Goal: Information Seeking & Learning: Learn about a topic

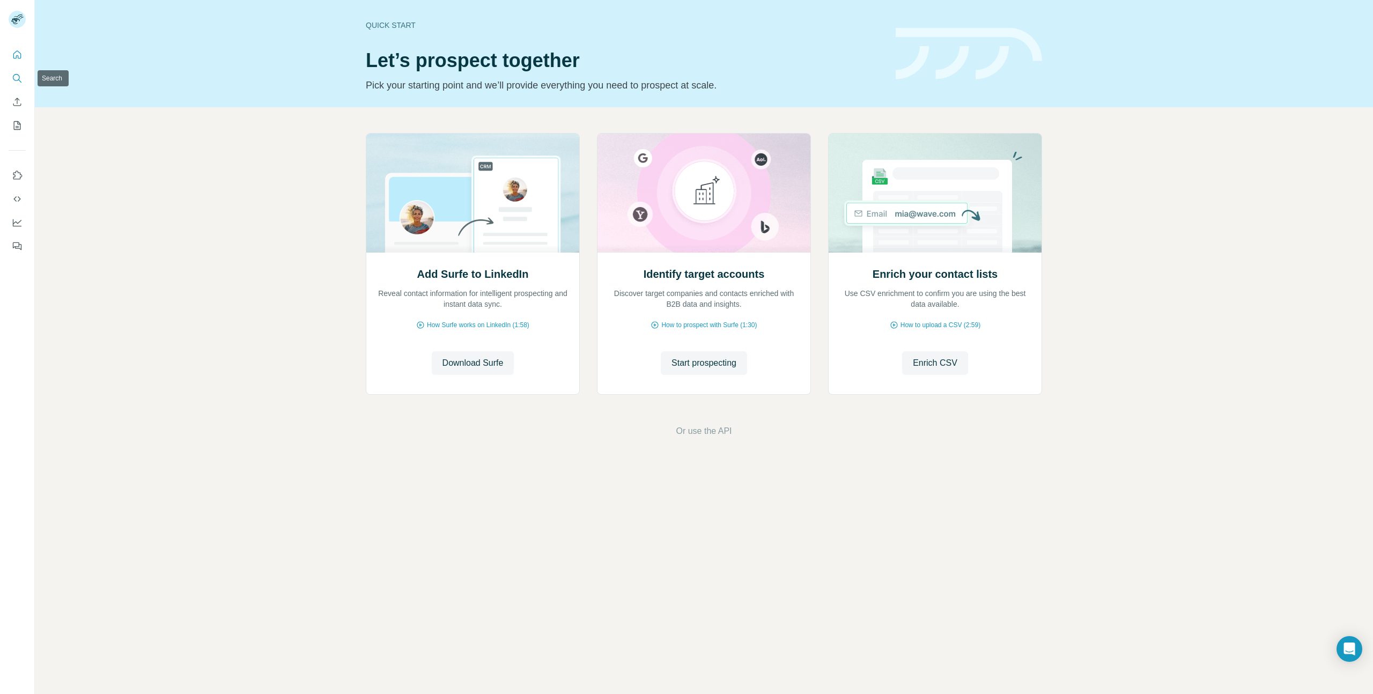
click at [20, 78] on icon "Search" at bounding box center [17, 78] width 11 height 11
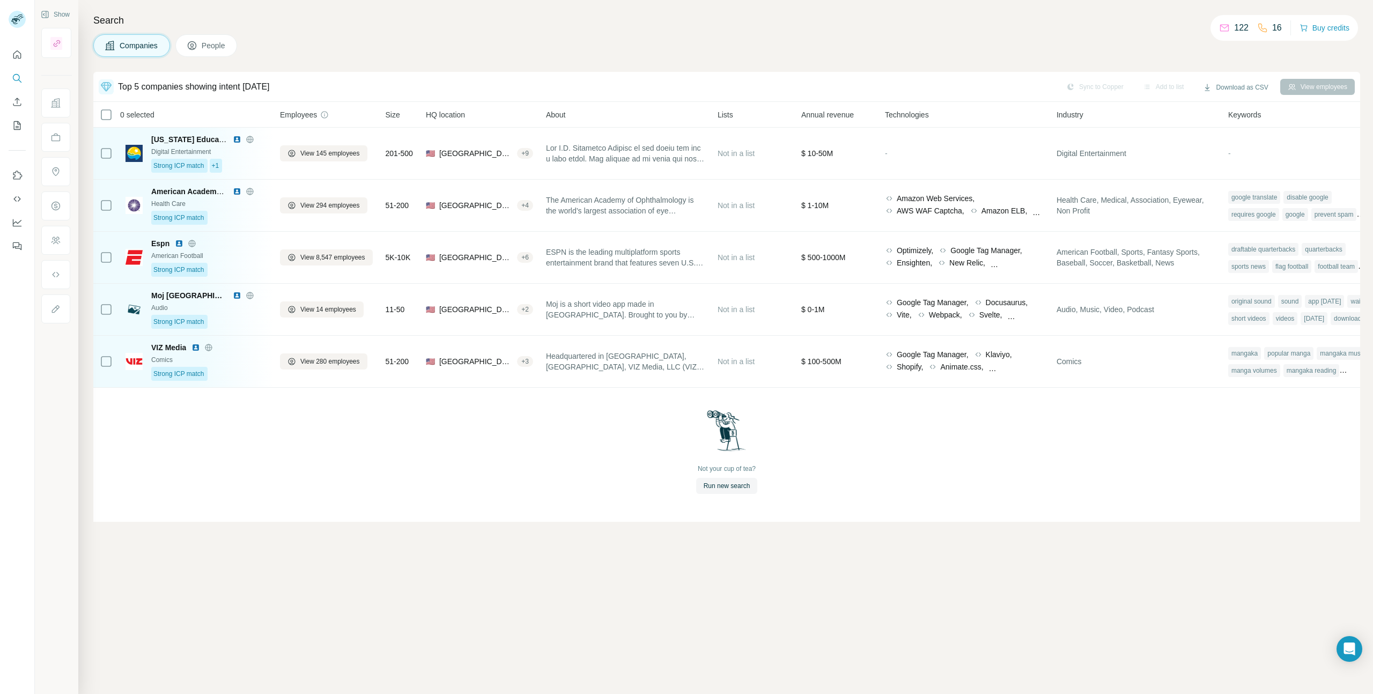
click at [300, 490] on div "Top 5 companies showing intent [DATE] Sync to Copper Add to list Download as CS…" at bounding box center [726, 383] width 1267 height 622
click at [449, 442] on div "Not your cup of tea? Run new search" at bounding box center [726, 452] width 1267 height 128
click at [13, 48] on button "Quick start" at bounding box center [17, 54] width 17 height 19
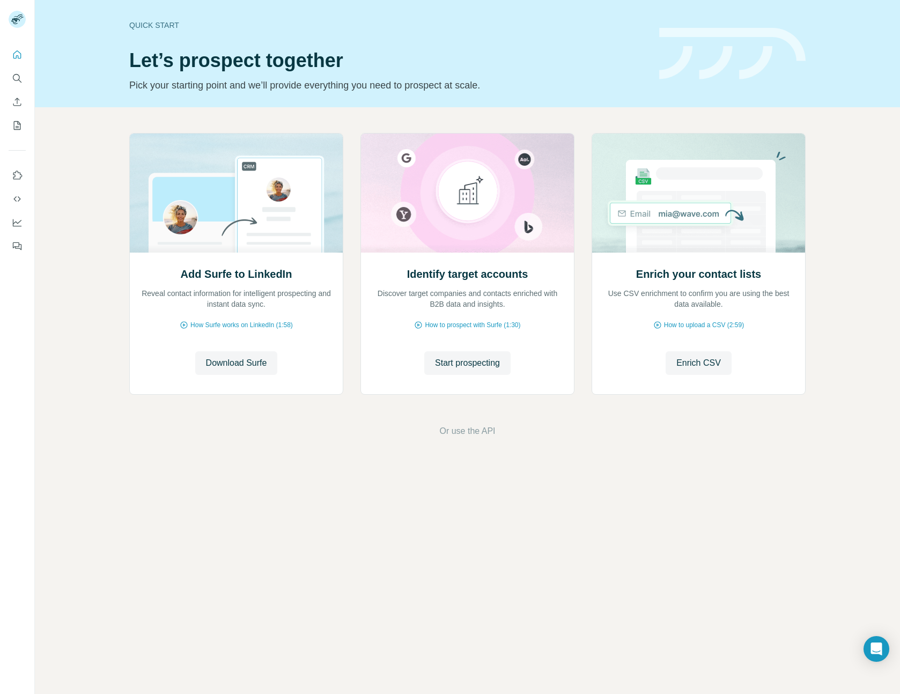
click at [856, 190] on div "Add Surfe to LinkedIn Reveal contact information for intelligent prospecting an…" at bounding box center [467, 285] width 865 height 356
click at [18, 74] on icon "Search" at bounding box center [17, 78] width 11 height 11
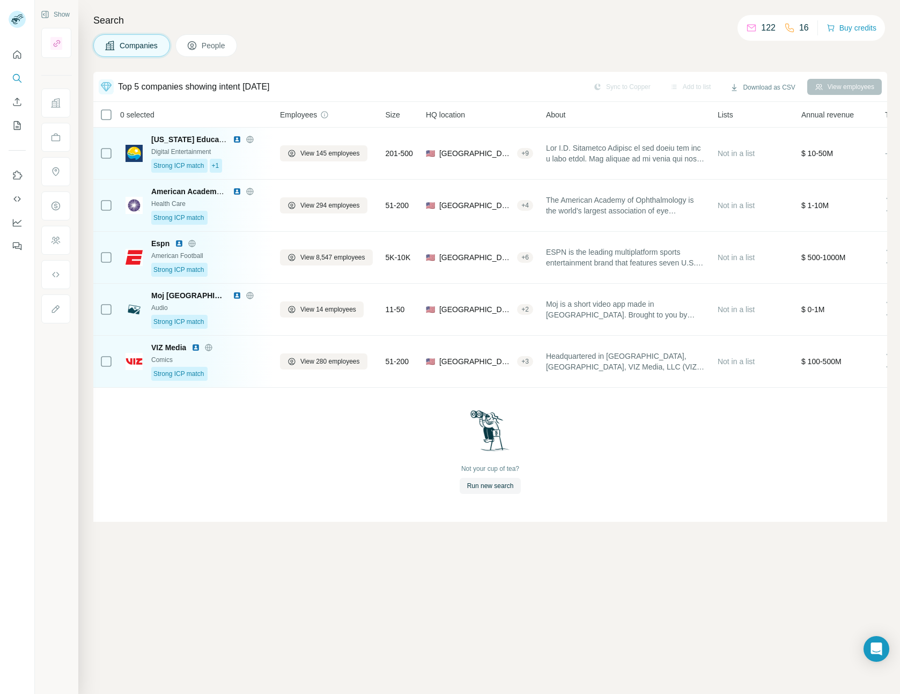
click at [441, 42] on div "Companies People" at bounding box center [490, 45] width 794 height 23
click at [14, 54] on icon "Quick start" at bounding box center [17, 54] width 8 height 8
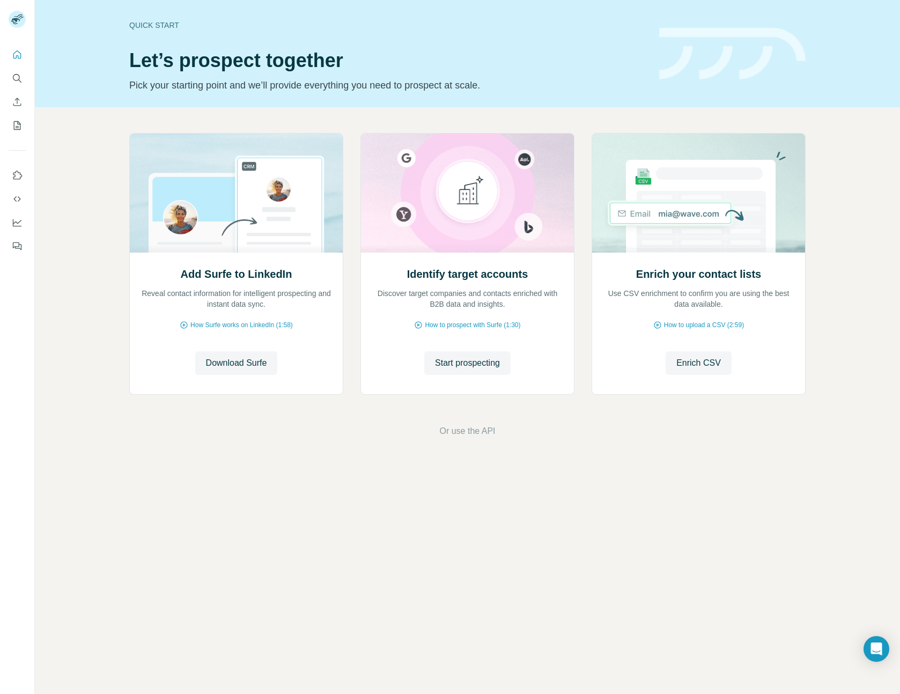
click at [839, 296] on div "Add Surfe to LinkedIn Reveal contact information for intelligent prospecting an…" at bounding box center [467, 285] width 865 height 356
click at [76, 70] on div "Quick start Let’s prospect together Pick your starting point and we’ll provide …" at bounding box center [467, 53] width 865 height 107
click at [17, 76] on icon "Search" at bounding box center [17, 78] width 11 height 11
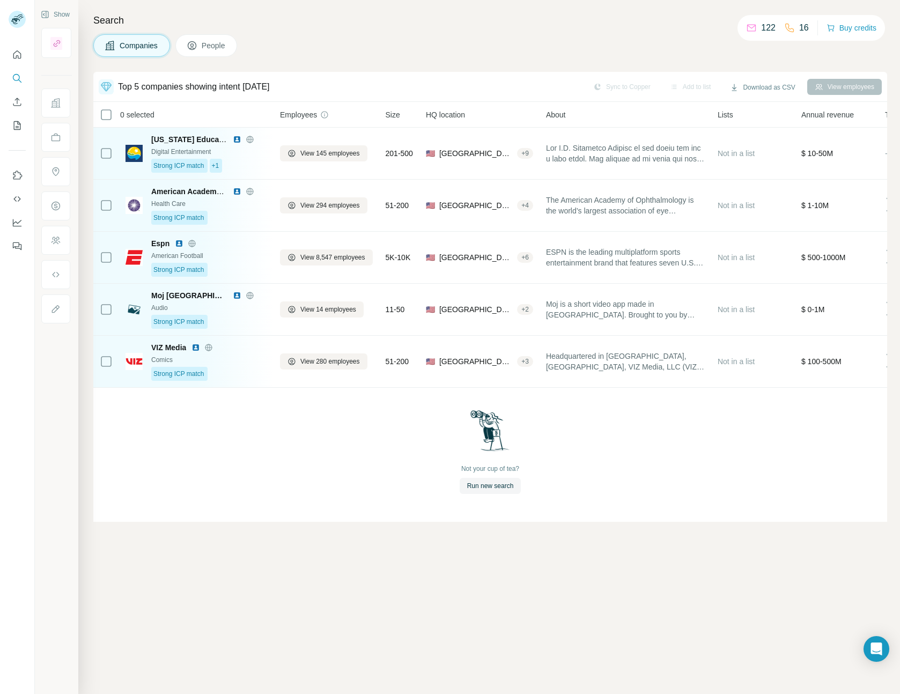
click at [343, 11] on div "Search Companies People Top 5 companies showing intent today Sync to Copper Add…" at bounding box center [489, 347] width 822 height 694
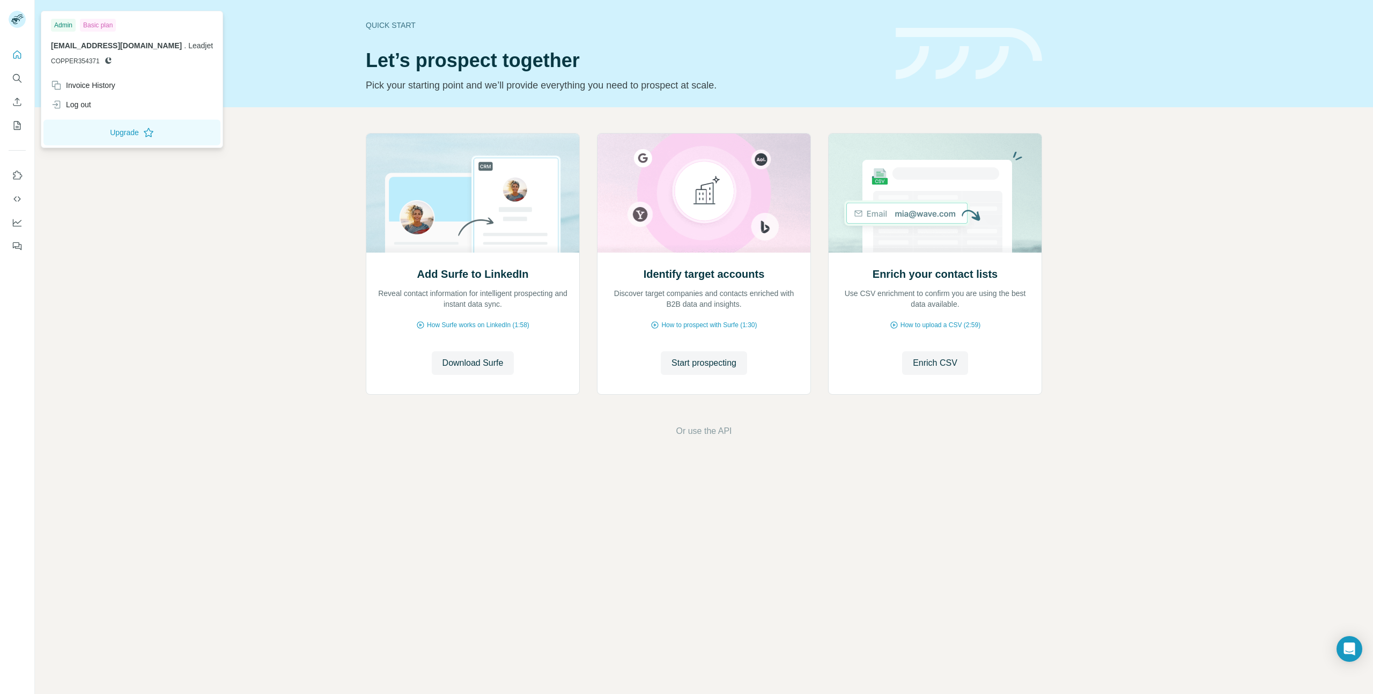
click at [98, 44] on span "[EMAIL_ADDRESS][DOMAIN_NAME]" at bounding box center [116, 45] width 131 height 9
click at [141, 49] on span "[EMAIL_ADDRESS][DOMAIN_NAME]" at bounding box center [116, 45] width 131 height 9
drag, startPoint x: 141, startPoint y: 49, endPoint x: 130, endPoint y: 50, distance: 11.3
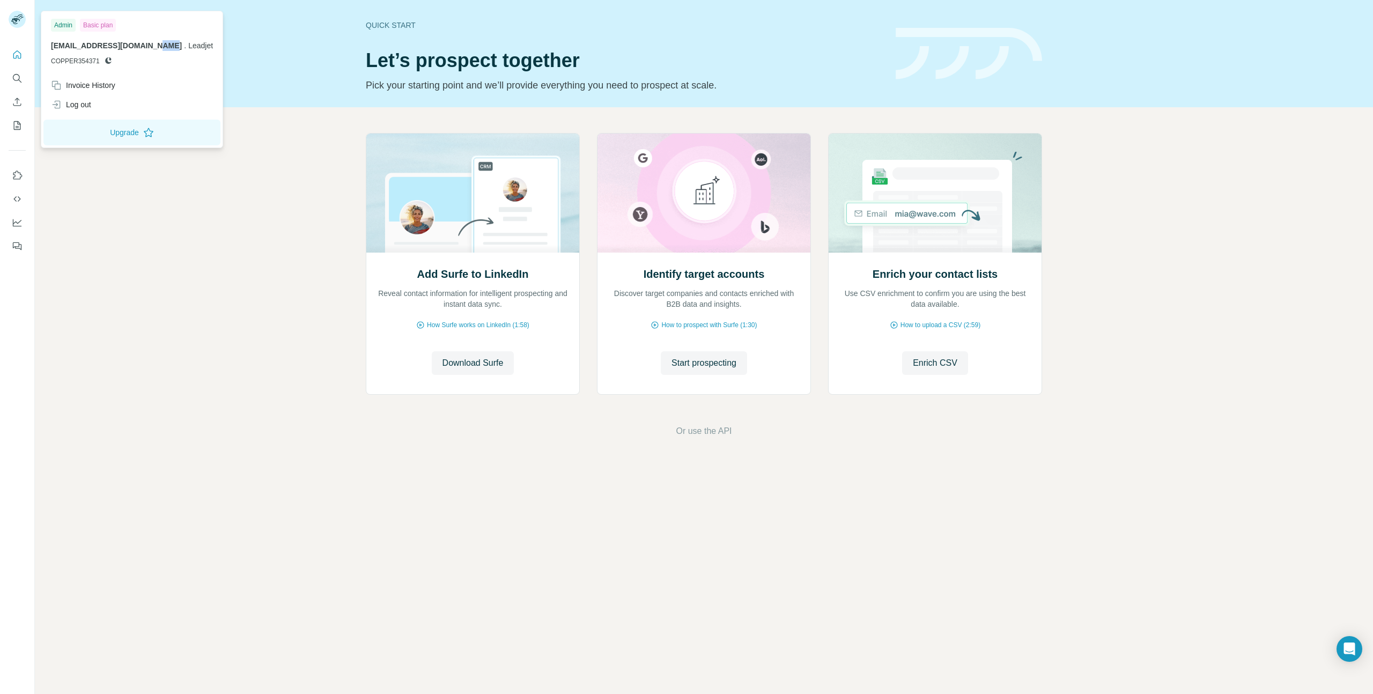
click at [140, 49] on span "[EMAIL_ADDRESS][DOMAIN_NAME]" at bounding box center [116, 45] width 131 height 9
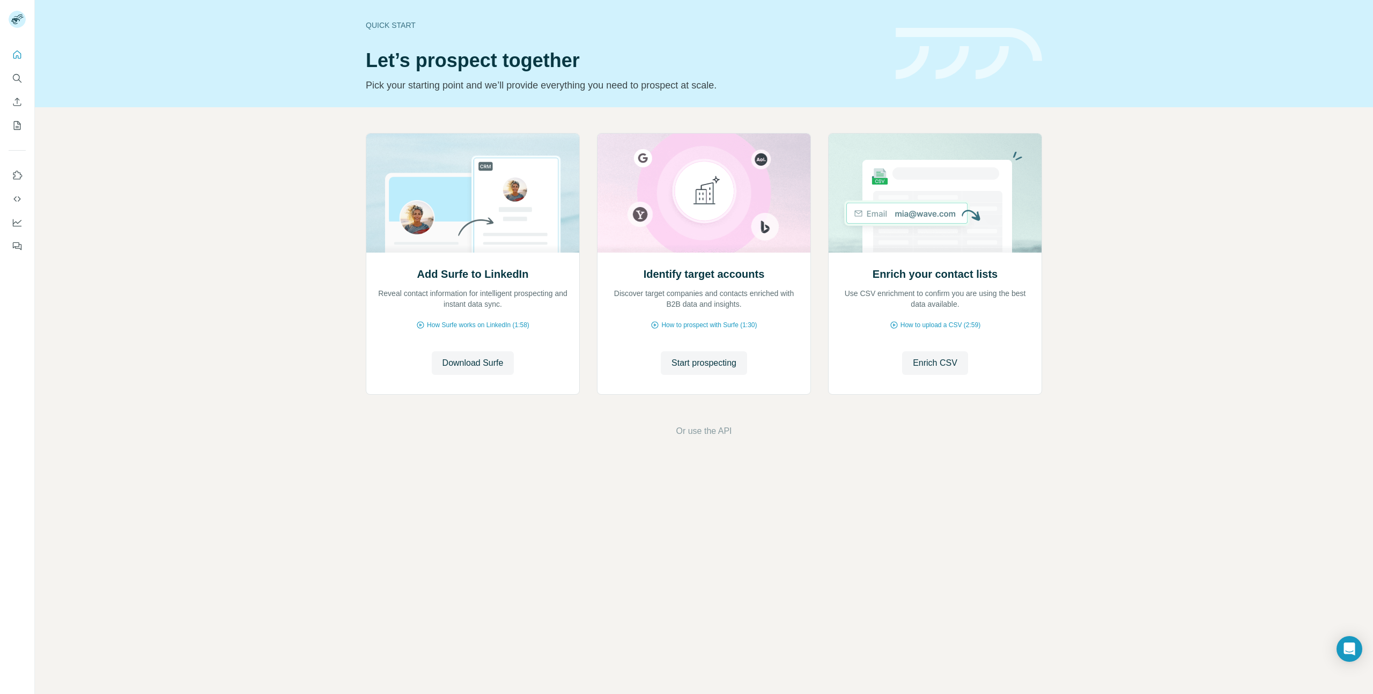
click at [248, 79] on div "Quick start Let’s prospect together Pick your starting point and we’ll provide …" at bounding box center [704, 53] width 1338 height 107
click at [14, 76] on icon "Search" at bounding box center [17, 78] width 11 height 11
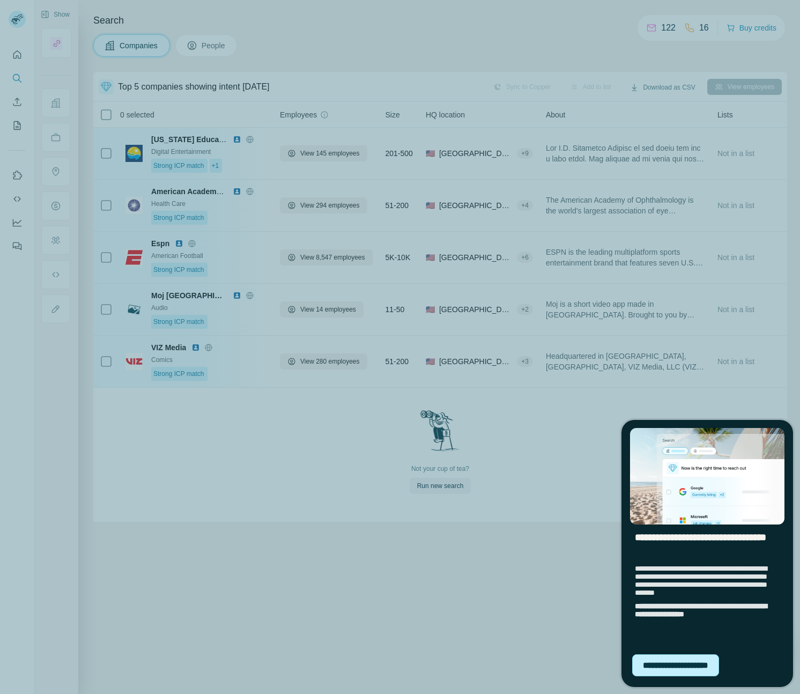
click at [677, 662] on div "**********" at bounding box center [675, 665] width 87 height 22
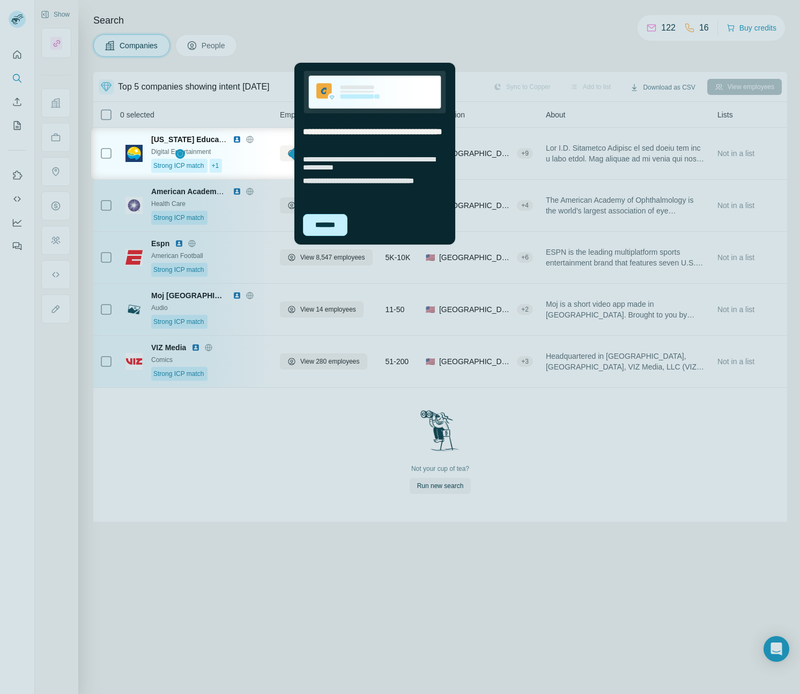
click at [326, 219] on div "*******" at bounding box center [325, 225] width 45 height 22
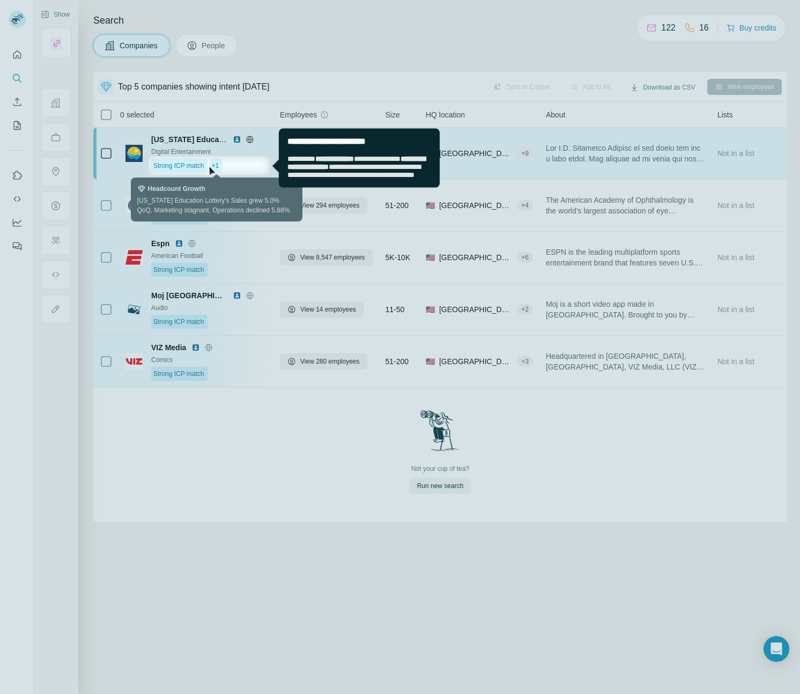
click at [213, 168] on span "+1" at bounding box center [216, 166] width 8 height 10
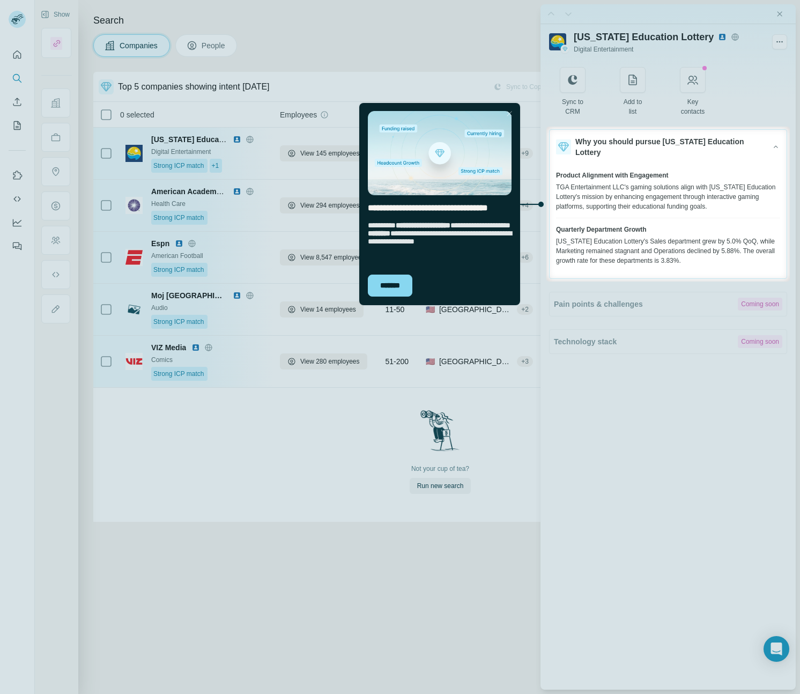
click at [607, 205] on div "TGA Entertainment LLC's gaming solutions align with [US_STATE] Education Lotter…" at bounding box center [668, 196] width 224 height 29
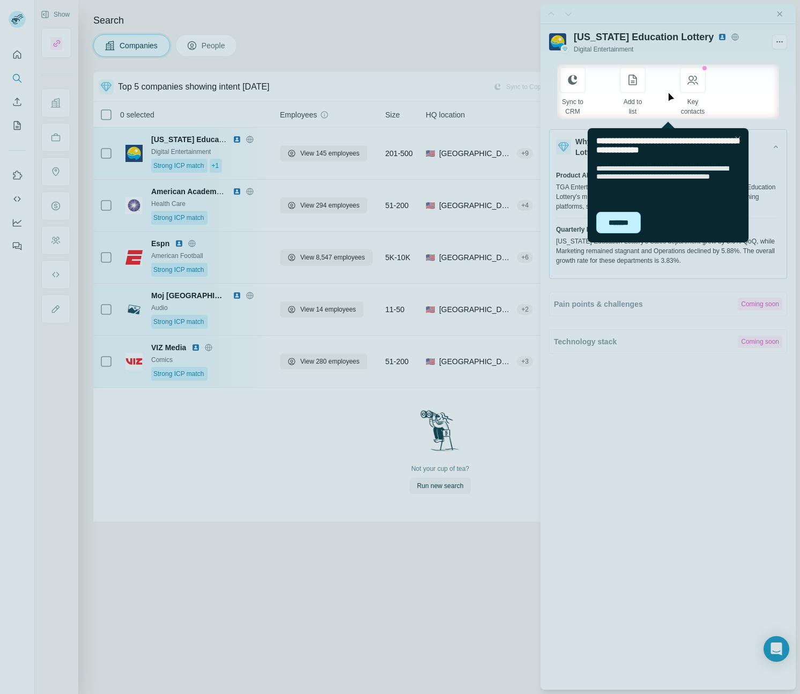
click at [618, 226] on div "*******" at bounding box center [618, 222] width 45 height 21
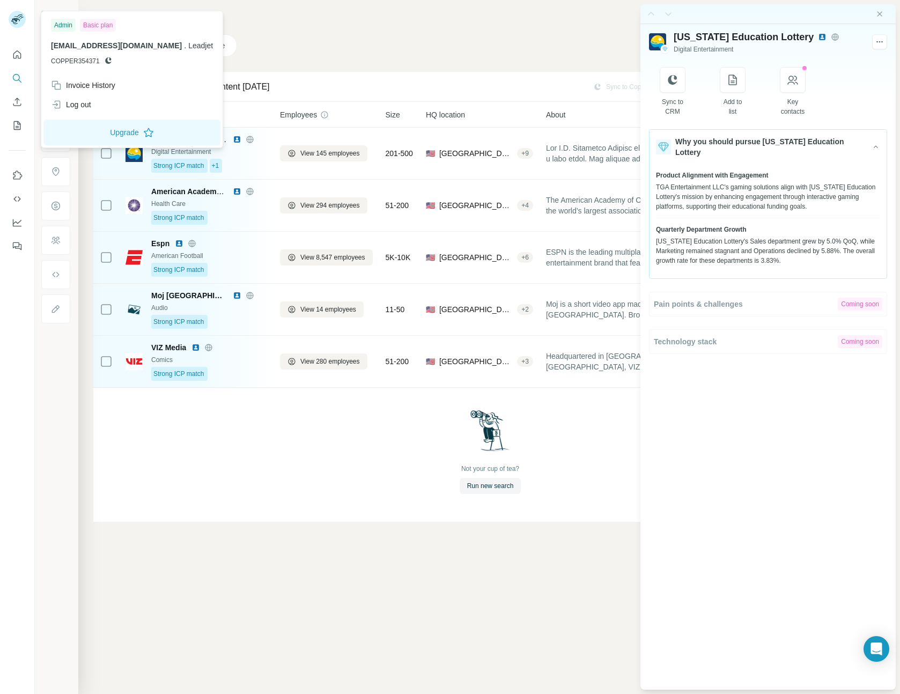
click at [63, 46] on span "[EMAIL_ADDRESS][DOMAIN_NAME]" at bounding box center [116, 45] width 131 height 9
drag, startPoint x: 63, startPoint y: 46, endPoint x: 150, endPoint y: 45, distance: 86.4
click at [150, 45] on span "[EMAIL_ADDRESS][DOMAIN_NAME]" at bounding box center [116, 45] width 131 height 9
copy span "[EMAIL_ADDRESS][DOMAIN_NAME]"
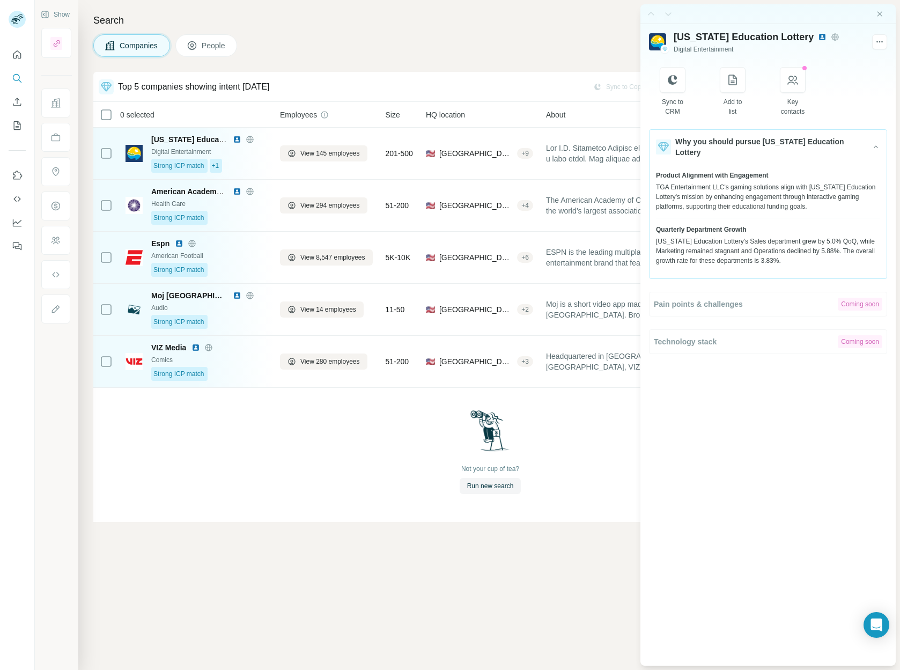
click at [14, 55] on icon "Quick start" at bounding box center [17, 54] width 11 height 11
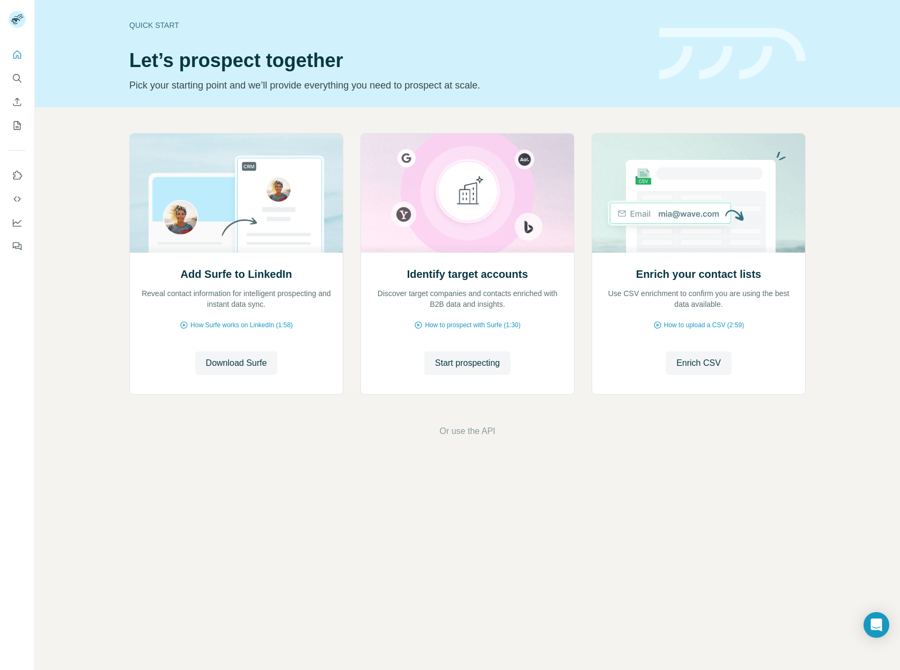
click at [681, 417] on div "Add Surfe to LinkedIn Reveal contact information for intelligent prospecting an…" at bounding box center [467, 285] width 865 height 356
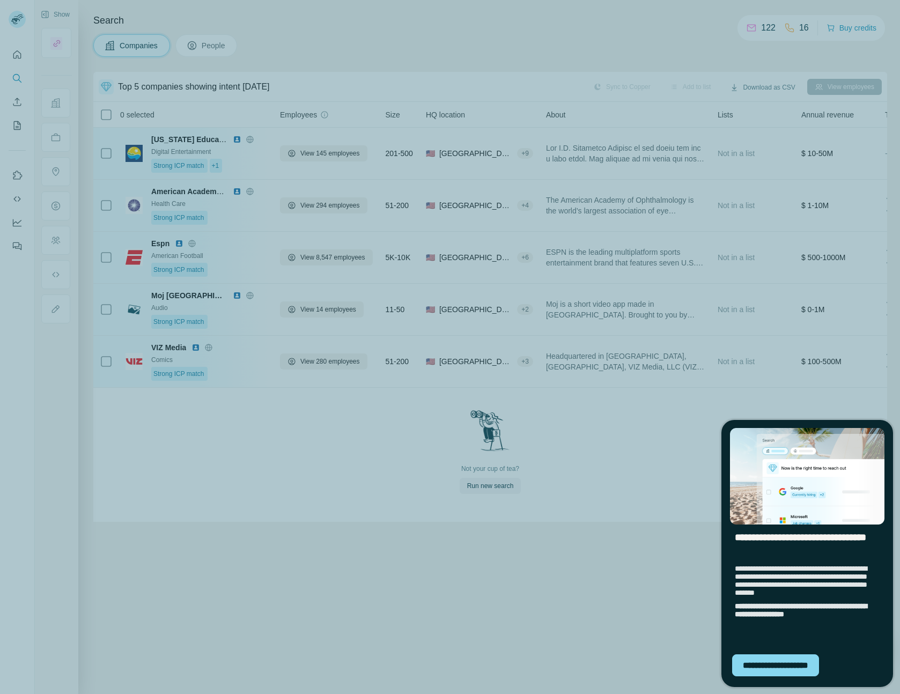
click at [610, 430] on div "**********" at bounding box center [450, 347] width 900 height 694
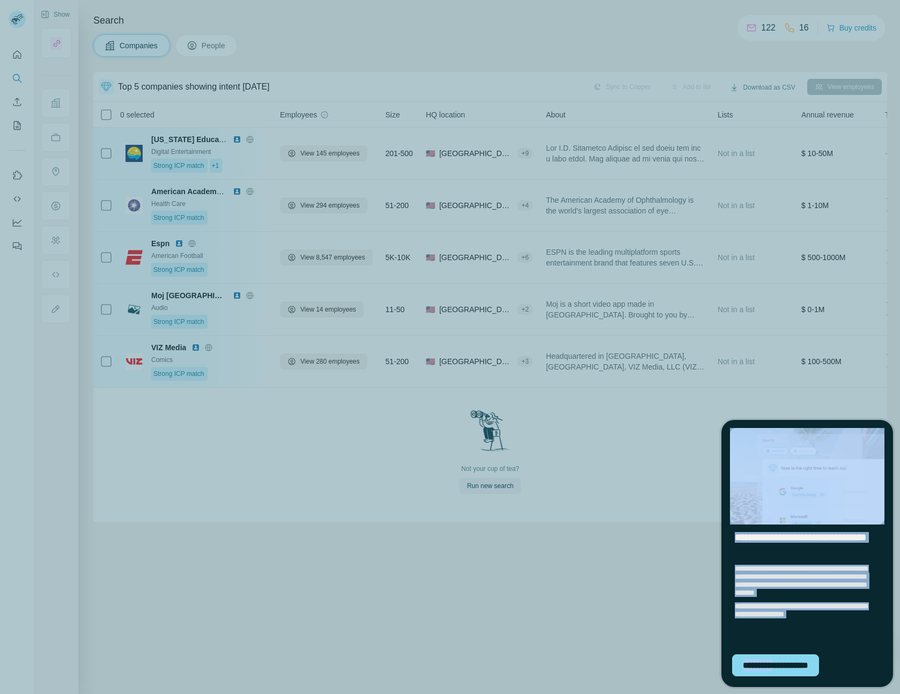
drag, startPoint x: 782, startPoint y: 664, endPoint x: 431, endPoint y: 399, distance: 438.9
click at [525, 495] on div "**********" at bounding box center [450, 347] width 900 height 694
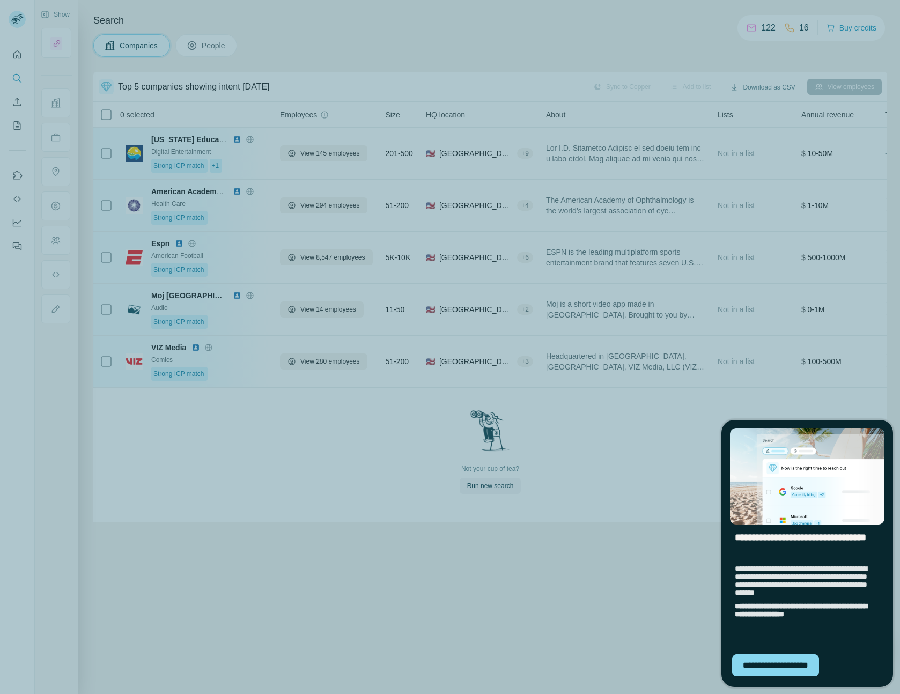
click at [381, 358] on div "**********" at bounding box center [450, 347] width 900 height 694
click at [762, 665] on div "**********" at bounding box center [775, 665] width 87 height 22
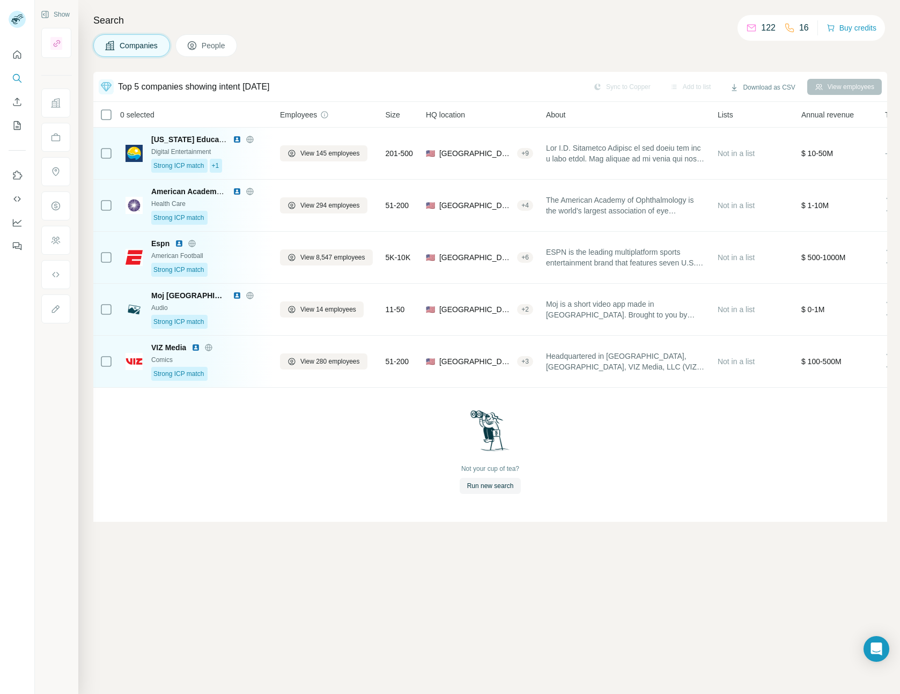
click at [468, 500] on div "Not your cup of tea? Run new search" at bounding box center [490, 452] width 794 height 128
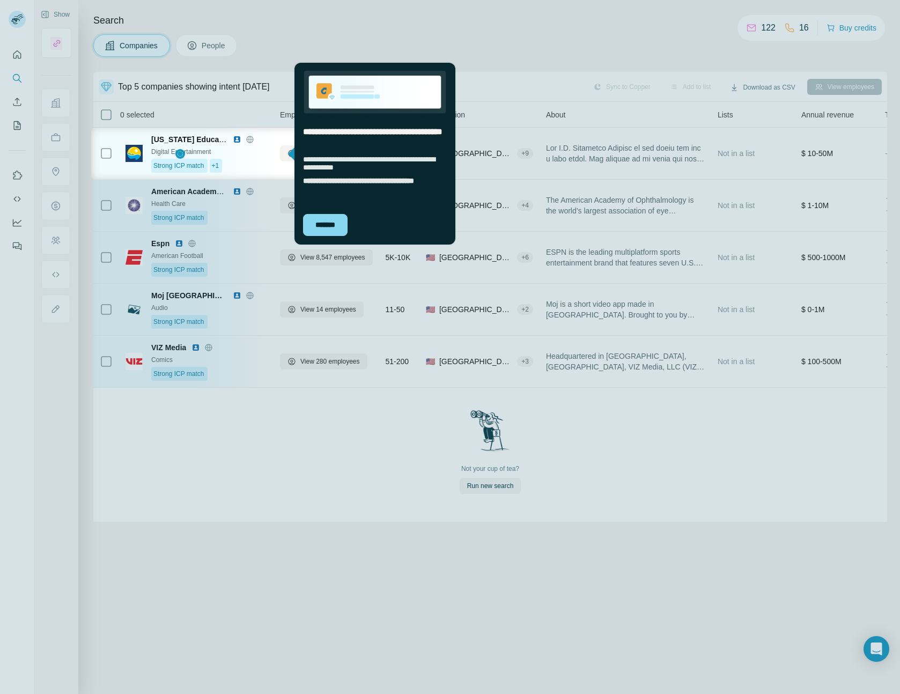
click at [721, 480] on div at bounding box center [450, 437] width 900 height 514
click at [335, 225] on div "*******" at bounding box center [325, 225] width 45 height 22
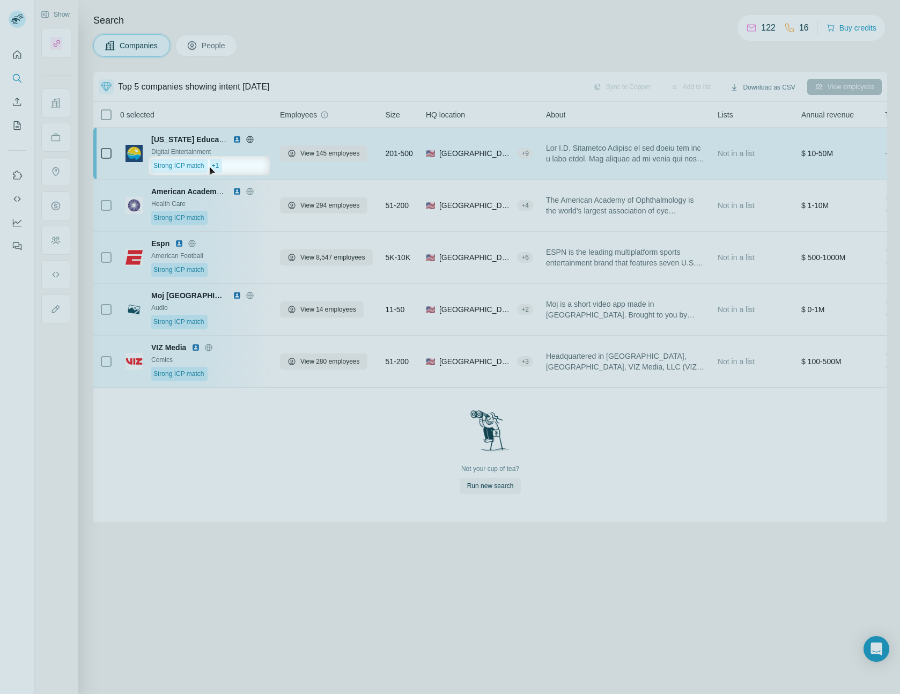
click at [190, 160] on div "Strong ICP match" at bounding box center [179, 166] width 56 height 14
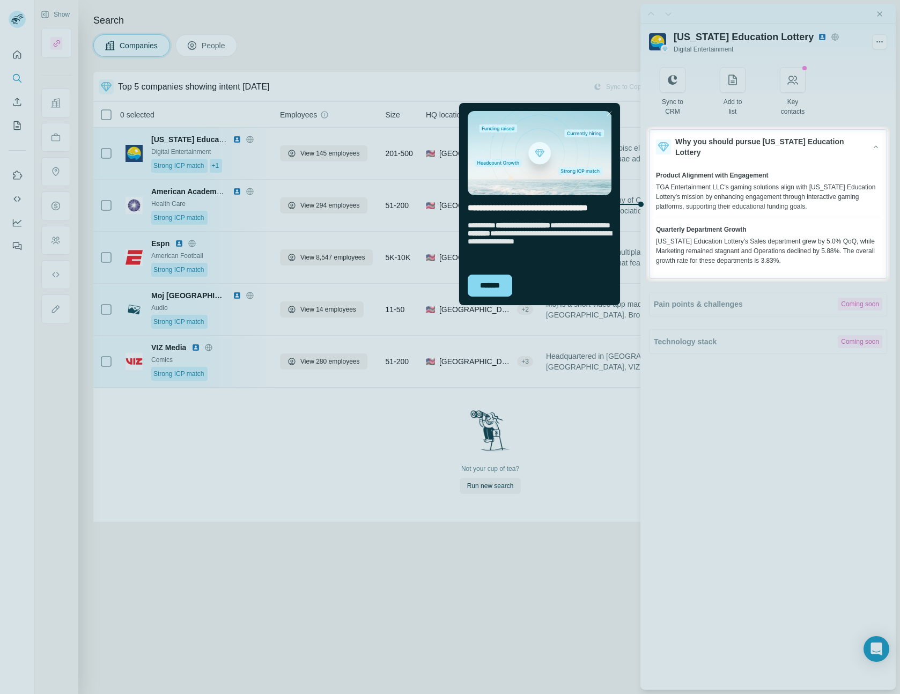
click at [885, 12] on div at bounding box center [450, 63] width 900 height 127
click at [482, 285] on div "*******" at bounding box center [490, 286] width 45 height 22
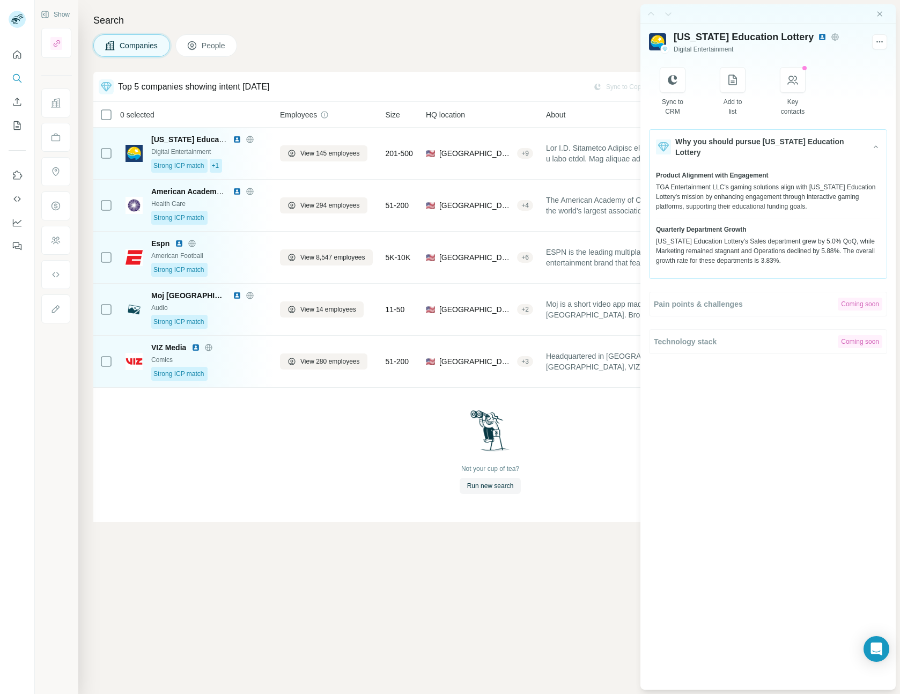
click at [881, 13] on div at bounding box center [450, 32] width 900 height 64
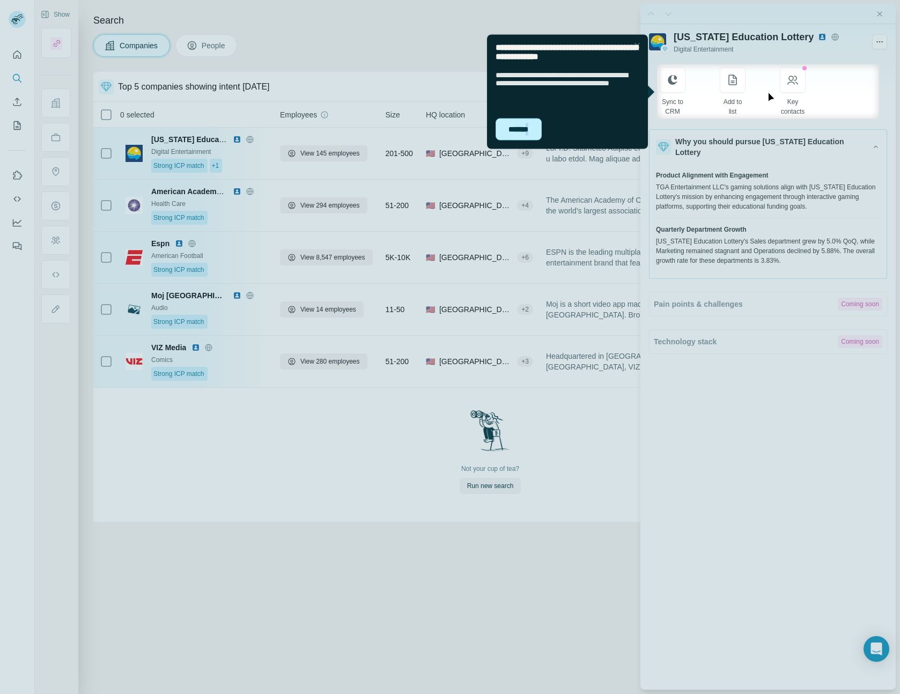
drag, startPoint x: 529, startPoint y: 125, endPoint x: 1268, endPoint y: 70, distance: 740.1
click at [529, 125] on div "*******" at bounding box center [519, 129] width 46 height 22
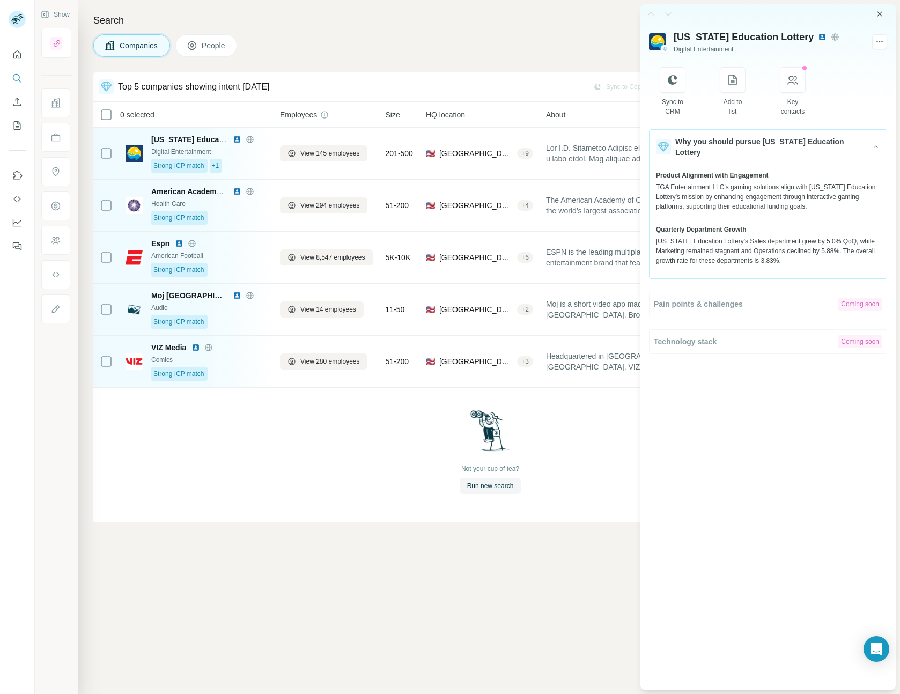
click at [878, 16] on icon "Close side panel" at bounding box center [879, 14] width 9 height 9
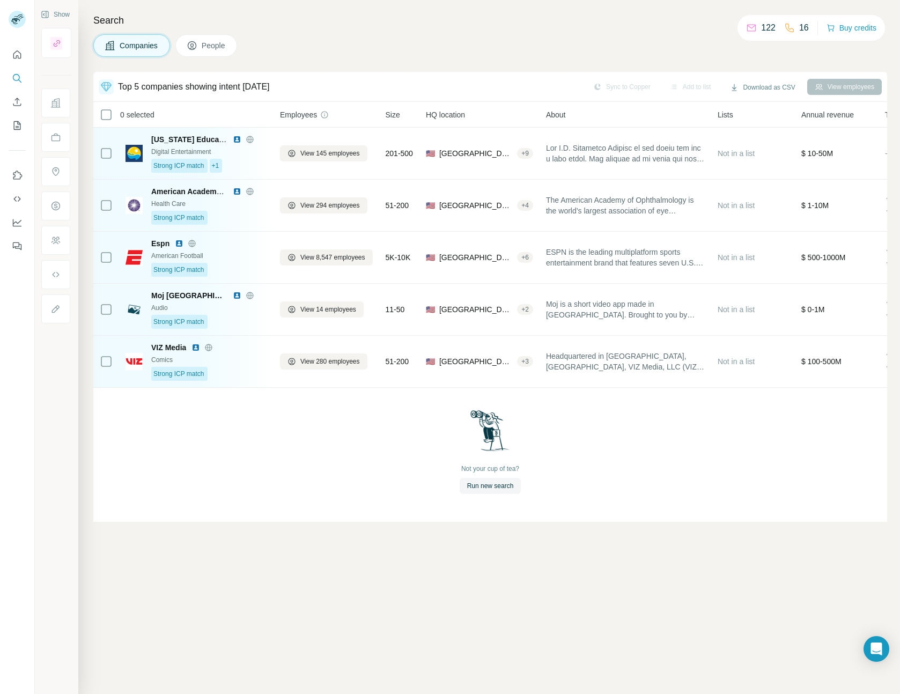
click at [208, 48] on span "People" at bounding box center [214, 45] width 25 height 11
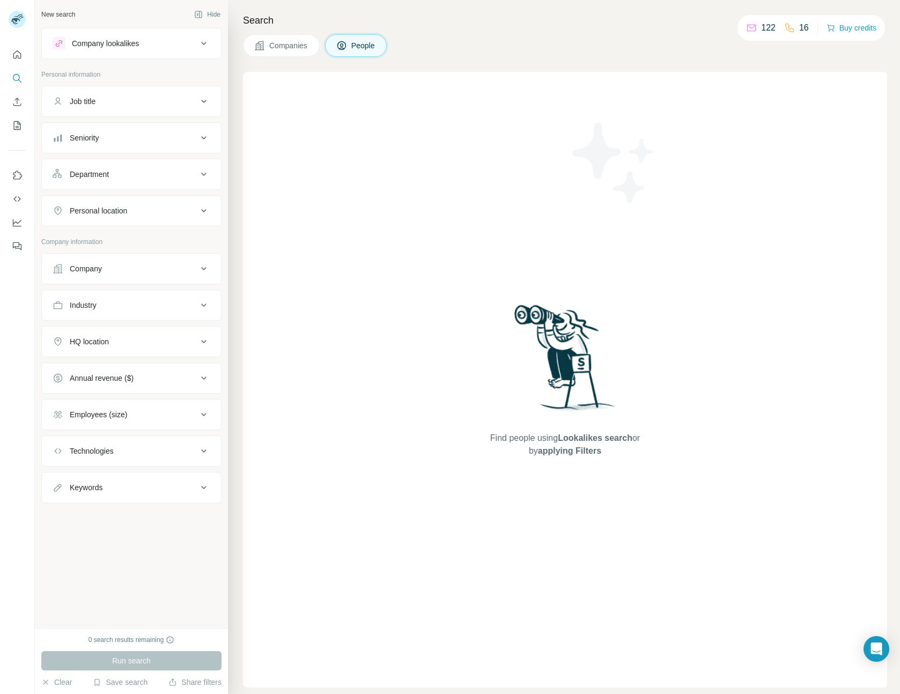
click at [276, 44] on span "Companies" at bounding box center [288, 45] width 39 height 11
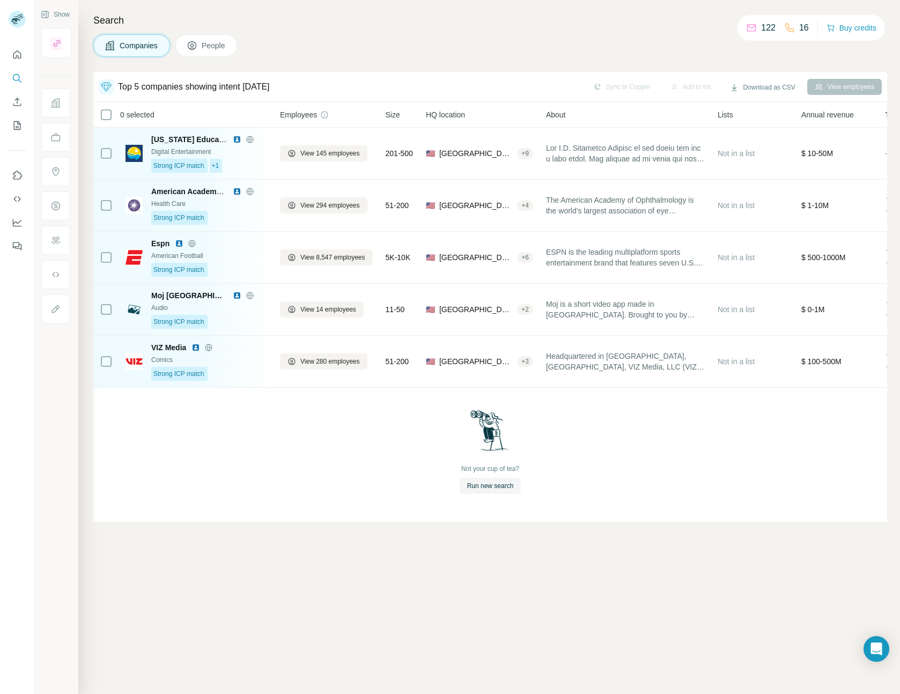
click at [315, 36] on div "Companies People" at bounding box center [490, 45] width 794 height 23
click at [299, 48] on div "Companies People" at bounding box center [490, 45] width 794 height 23
click at [212, 45] on span "People" at bounding box center [214, 45] width 25 height 11
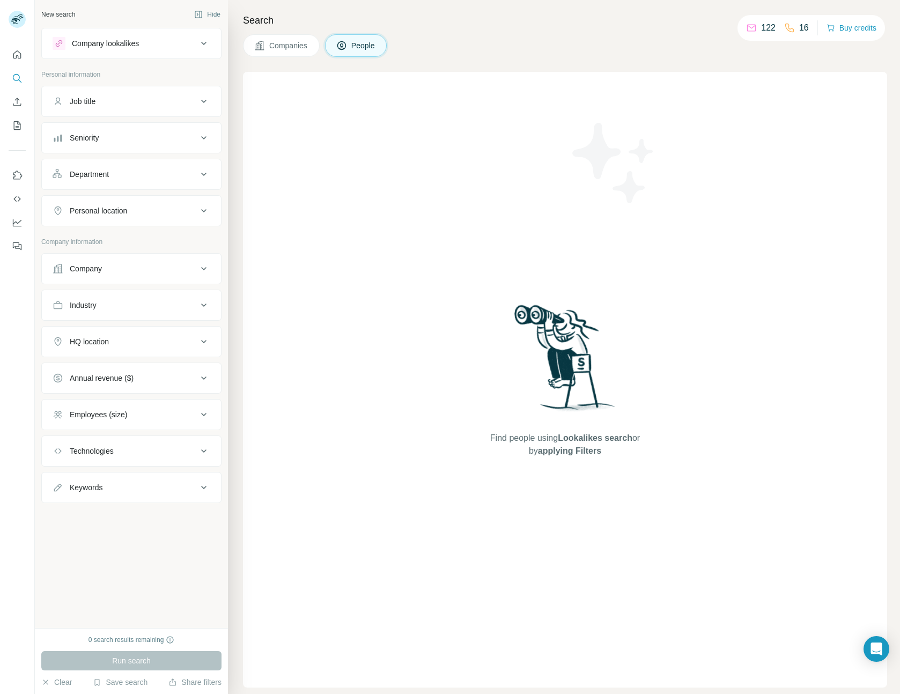
click at [281, 51] on button "Companies" at bounding box center [281, 45] width 77 height 23
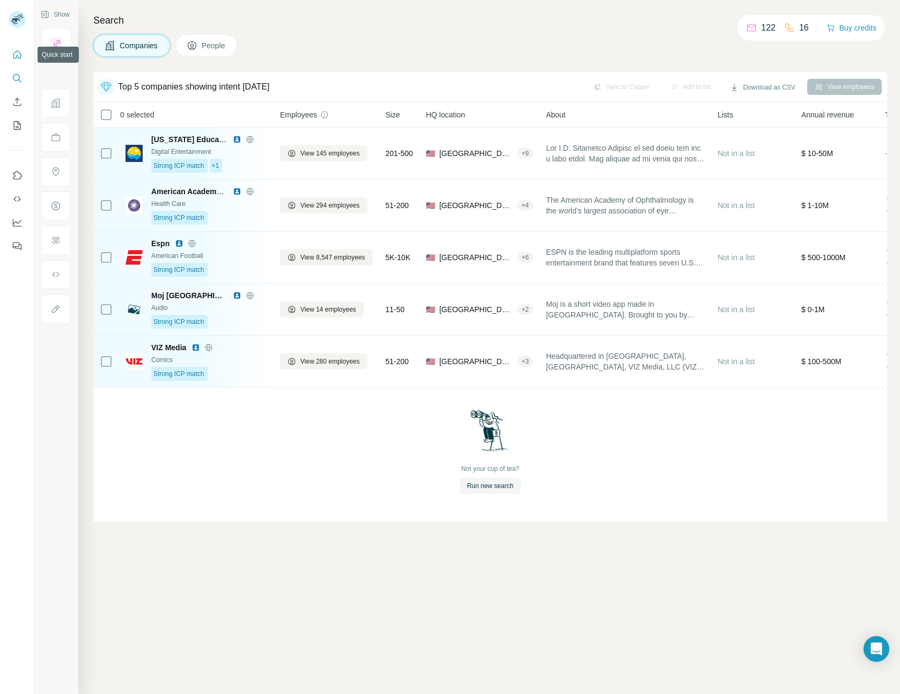
click at [12, 53] on icon "Quick start" at bounding box center [17, 54] width 11 height 11
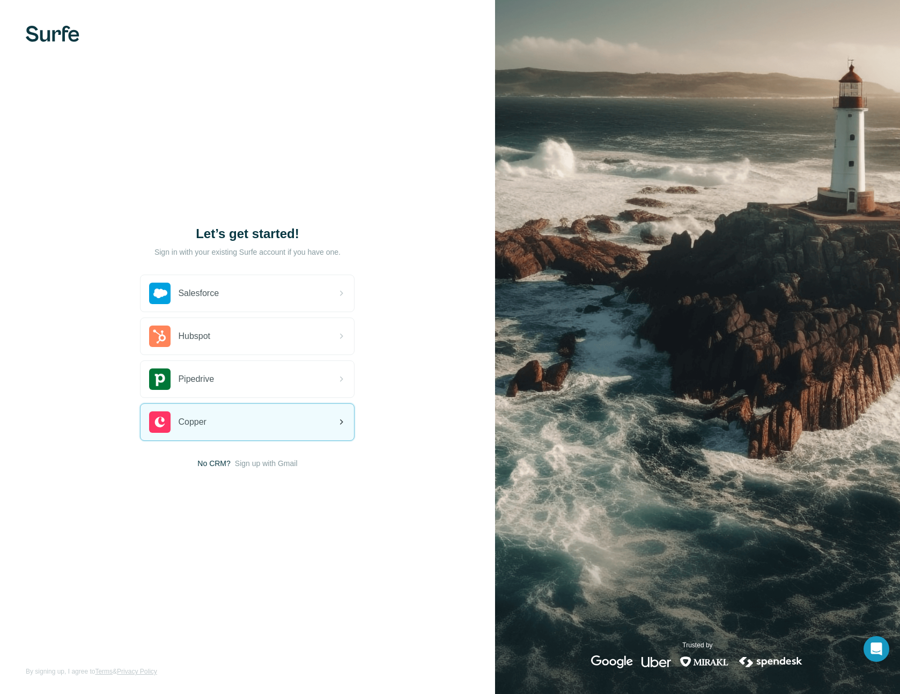
click at [264, 426] on div "Copper" at bounding box center [247, 422] width 213 height 36
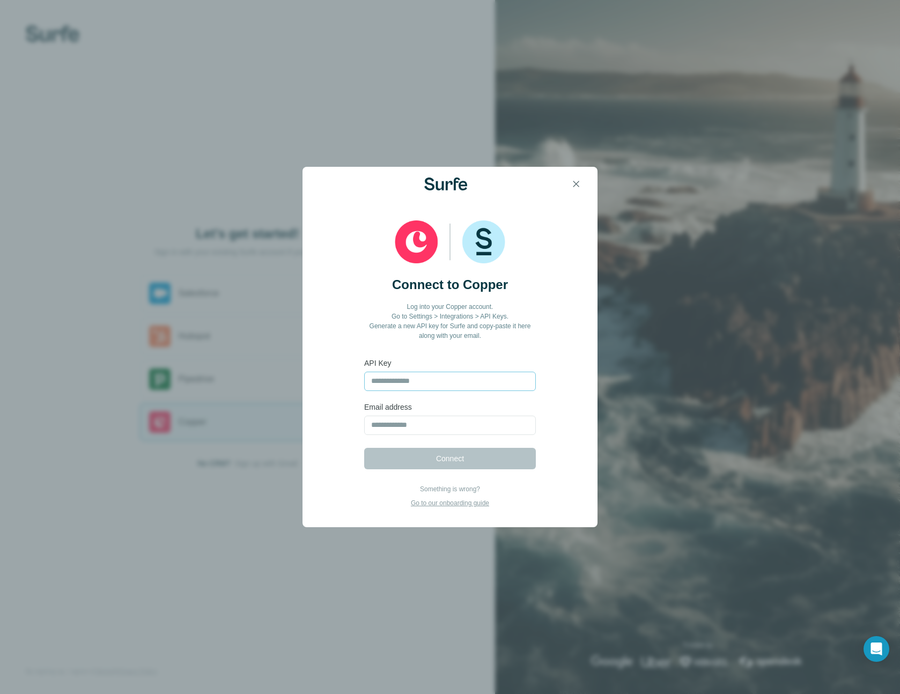
click at [404, 378] on input "text" at bounding box center [450, 381] width 172 height 19
type input "**********"
click at [426, 428] on input "email" at bounding box center [450, 425] width 172 height 19
type input "**********"
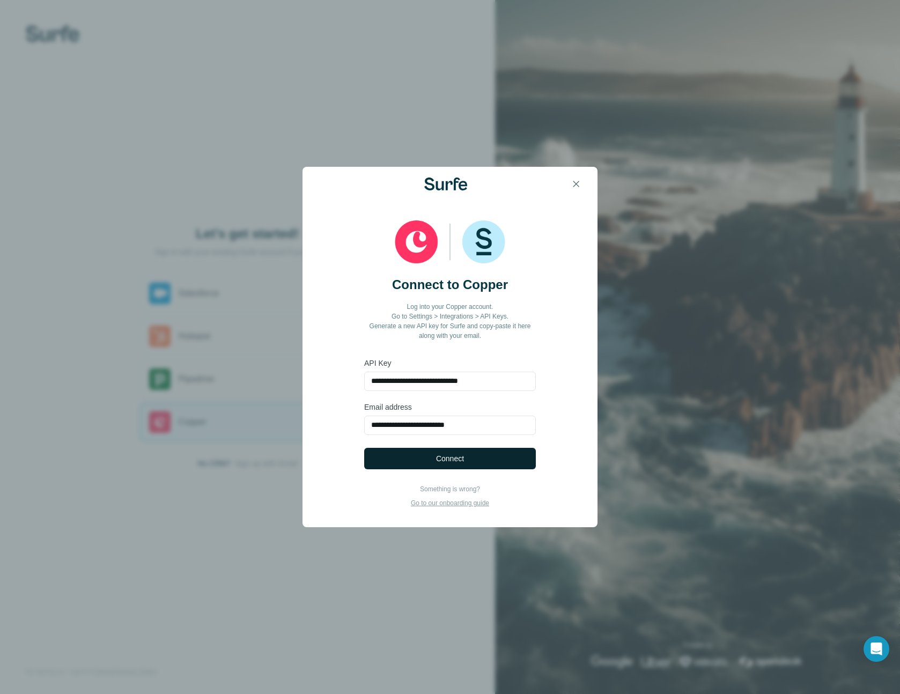
click at [469, 461] on button "Connect" at bounding box center [450, 458] width 172 height 21
click at [441, 458] on span "Connect" at bounding box center [450, 458] width 28 height 11
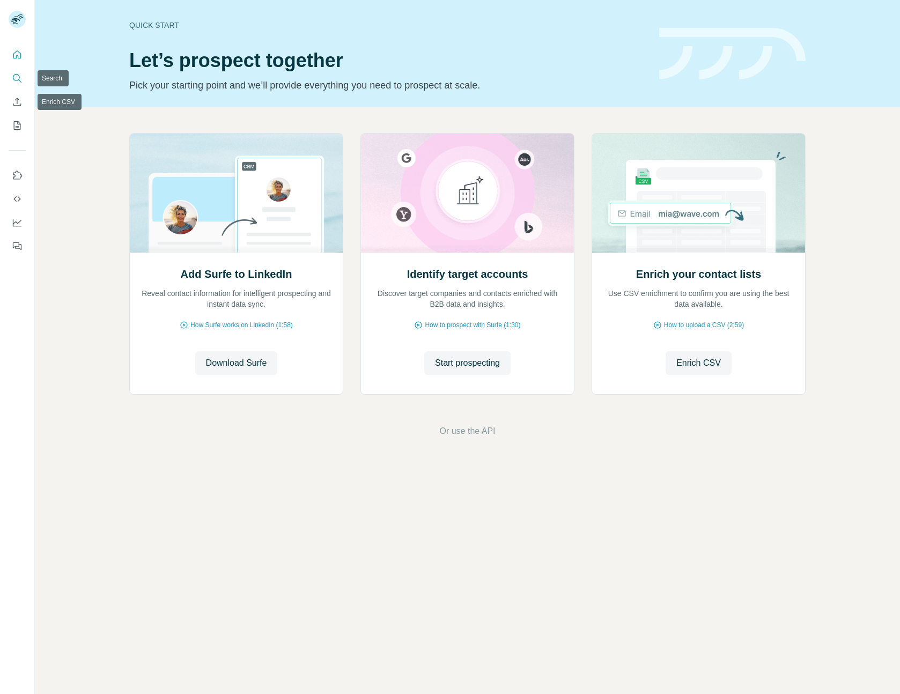
click at [14, 72] on button "Search" at bounding box center [17, 78] width 17 height 19
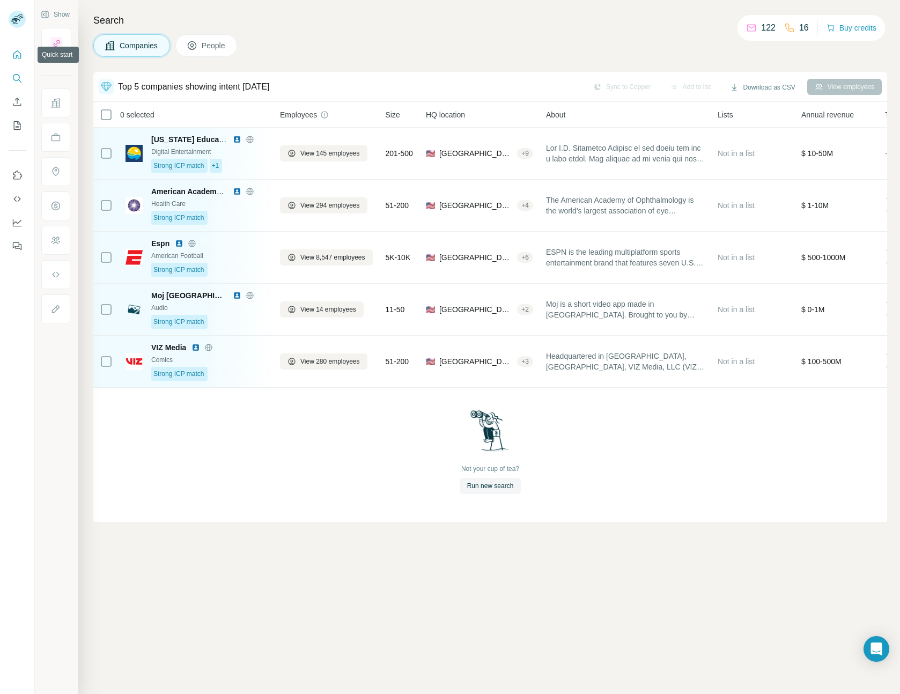
click at [18, 55] on icon "Quick start" at bounding box center [17, 54] width 11 height 11
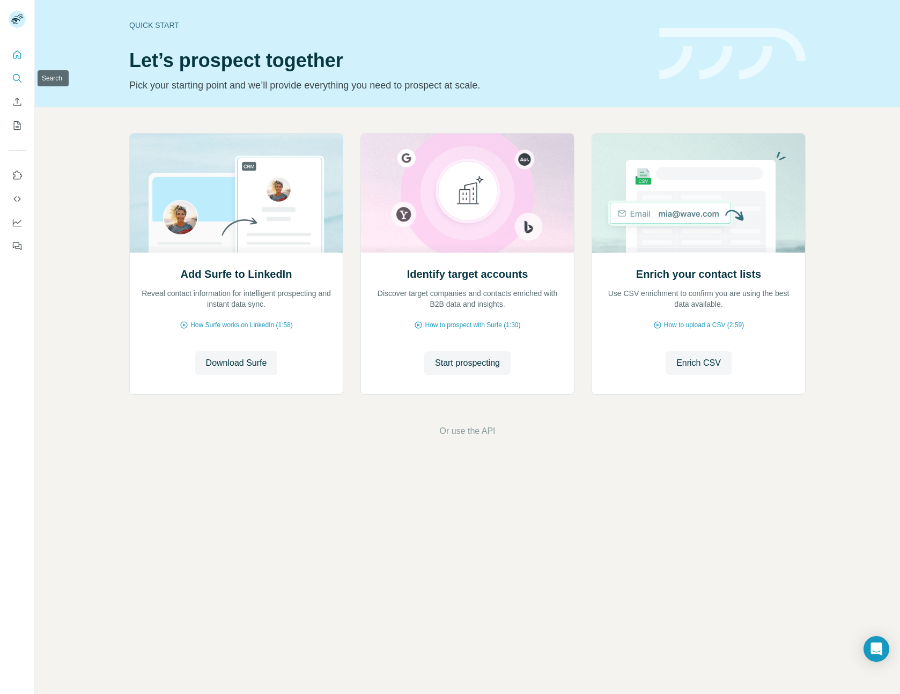
click at [18, 80] on icon "Search" at bounding box center [19, 80] width 3 height 3
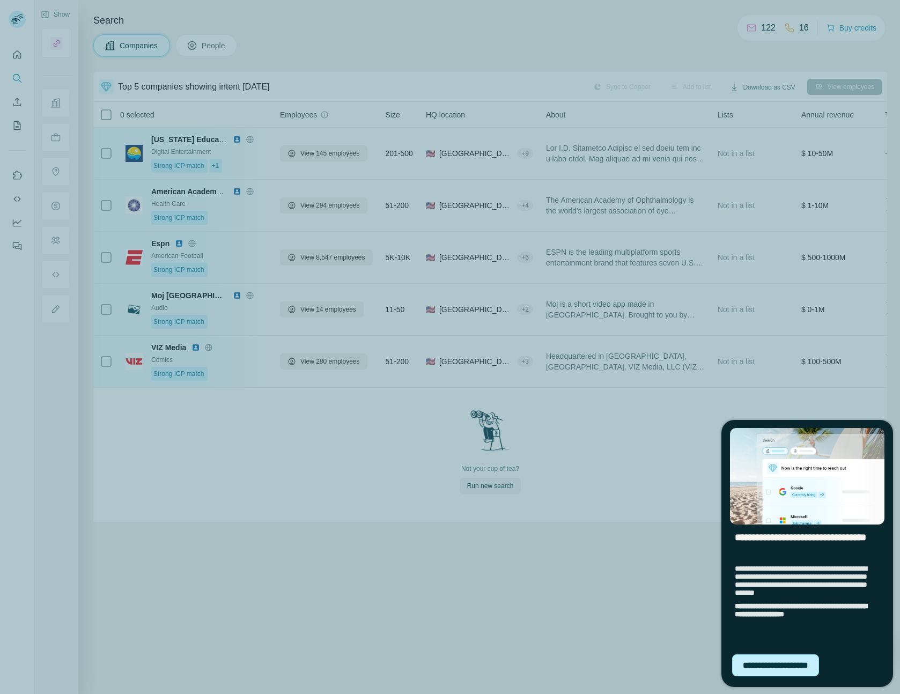
click at [761, 665] on div "**********" at bounding box center [775, 665] width 87 height 22
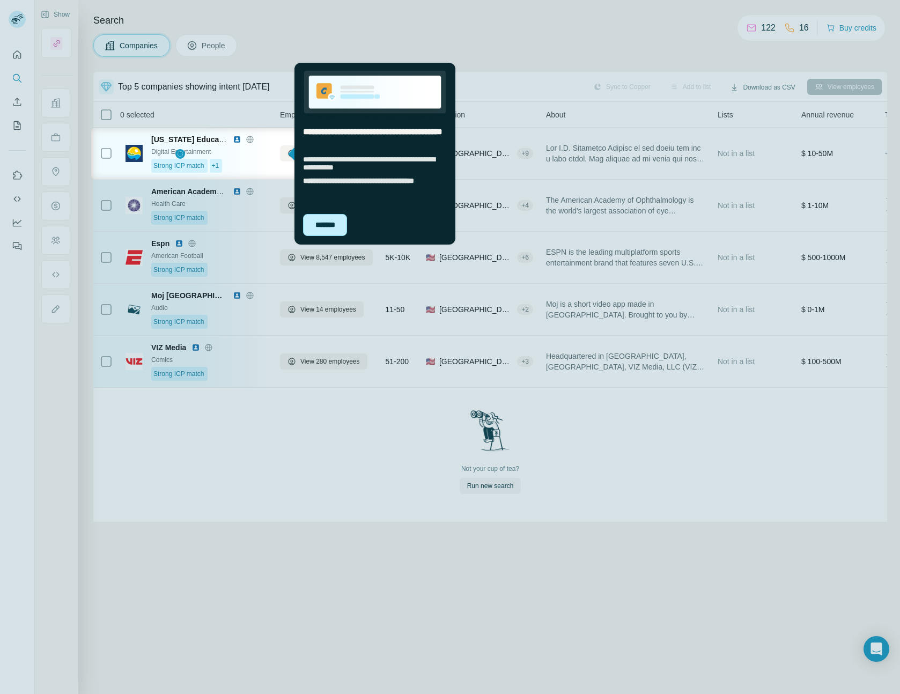
click at [329, 230] on div "*******" at bounding box center [325, 225] width 44 height 22
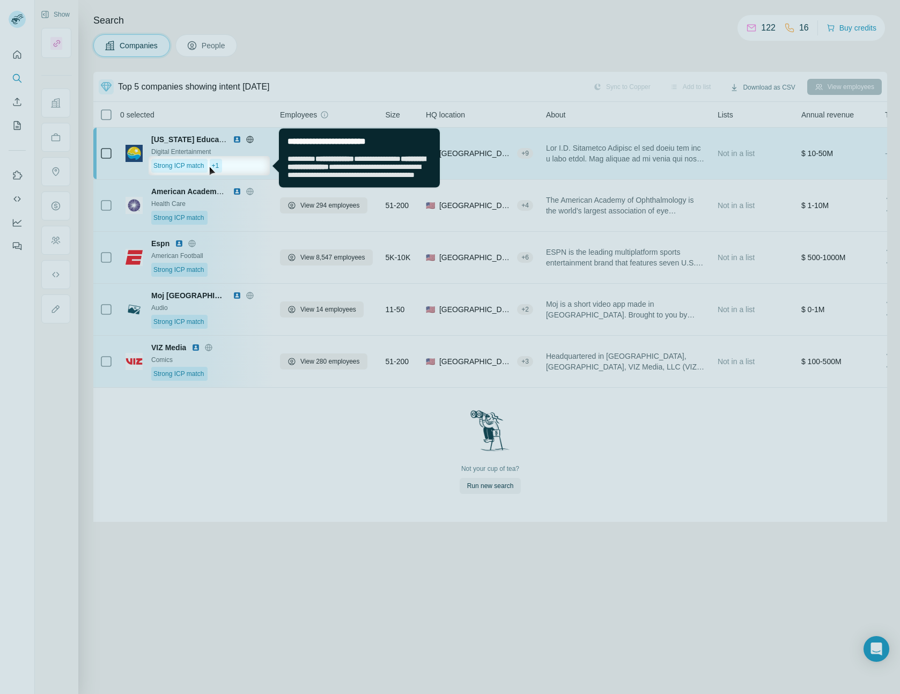
click at [226, 165] on div "Strong ICP match +1" at bounding box center [209, 166] width 116 height 14
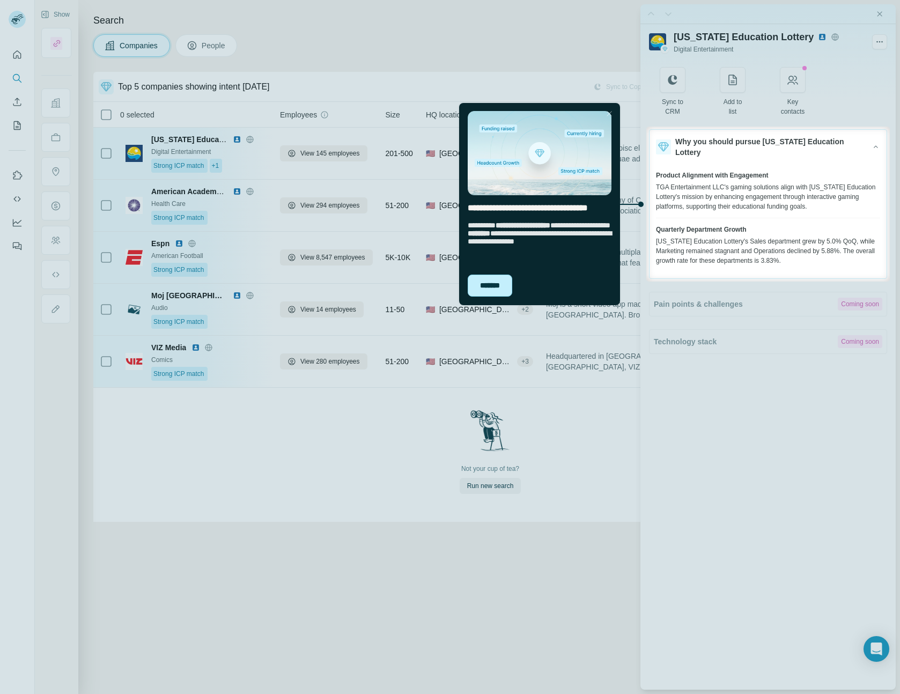
click at [490, 291] on div "*******" at bounding box center [490, 286] width 45 height 22
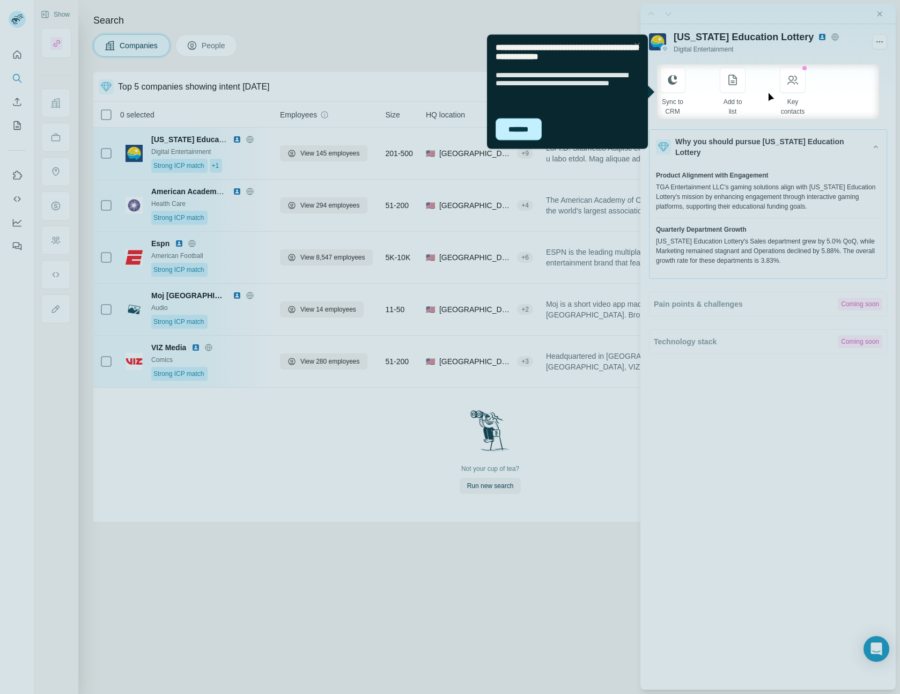
click at [513, 129] on div "*******" at bounding box center [519, 129] width 46 height 22
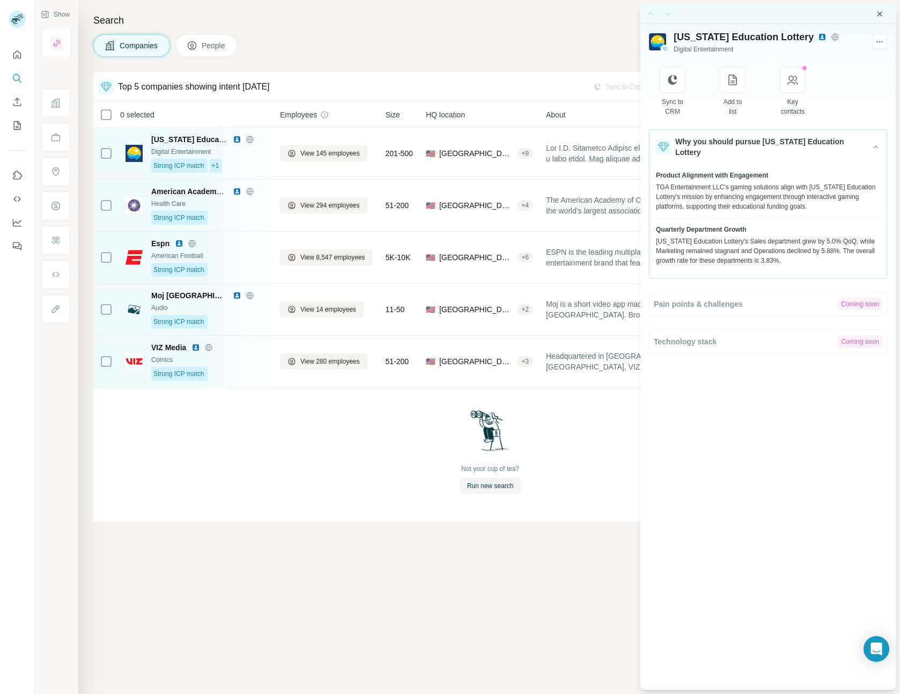
click at [882, 15] on icon "Close side panel" at bounding box center [879, 14] width 9 height 9
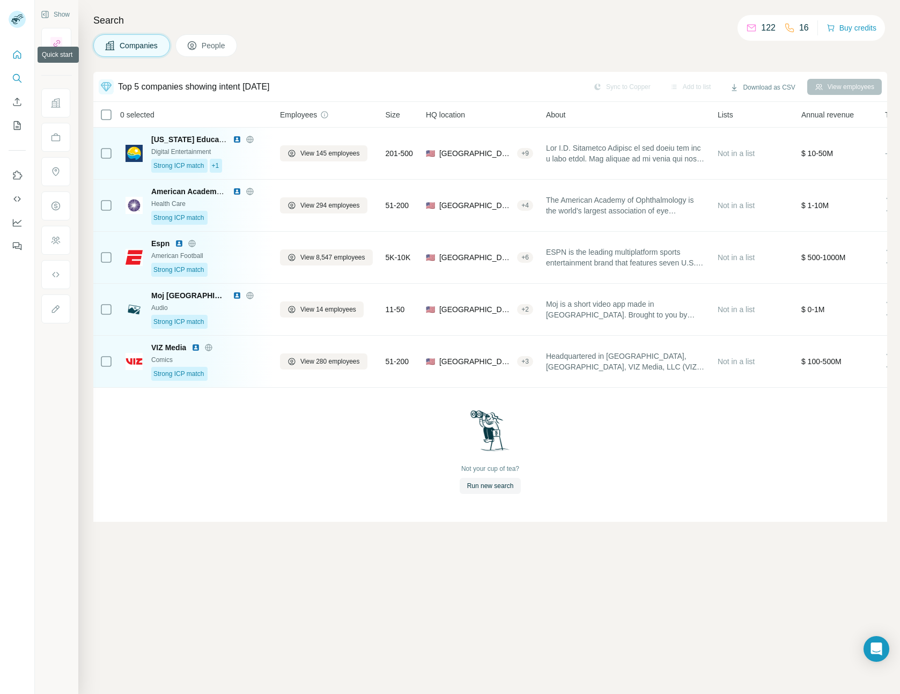
click at [14, 57] on icon "Quick start" at bounding box center [17, 54] width 11 height 11
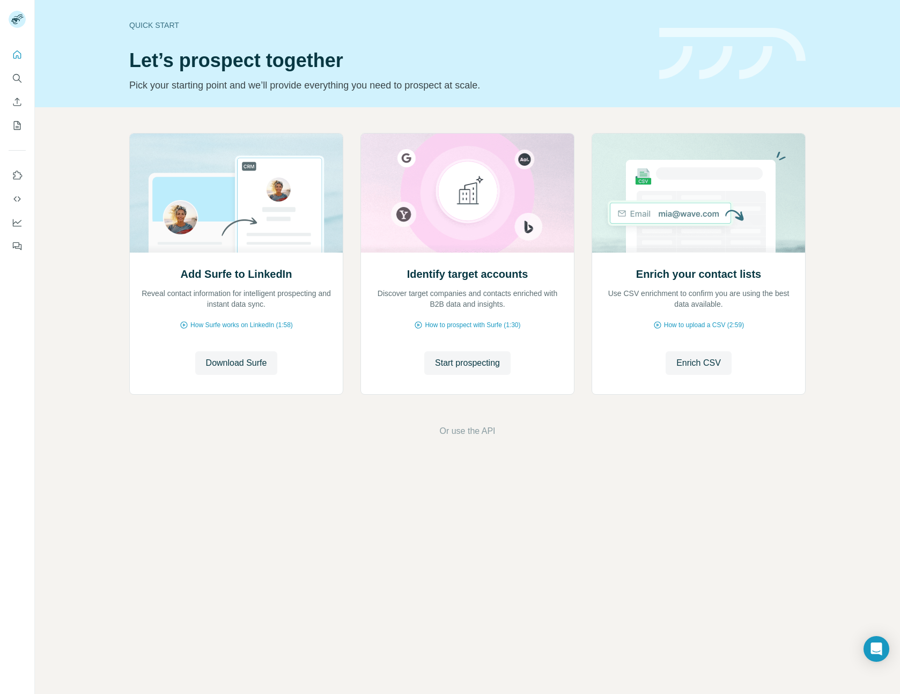
click at [866, 394] on div "Add Surfe to LinkedIn Reveal contact information for intelligent prospecting an…" at bounding box center [467, 285] width 865 height 356
click at [18, 77] on icon "Search" at bounding box center [17, 78] width 11 height 11
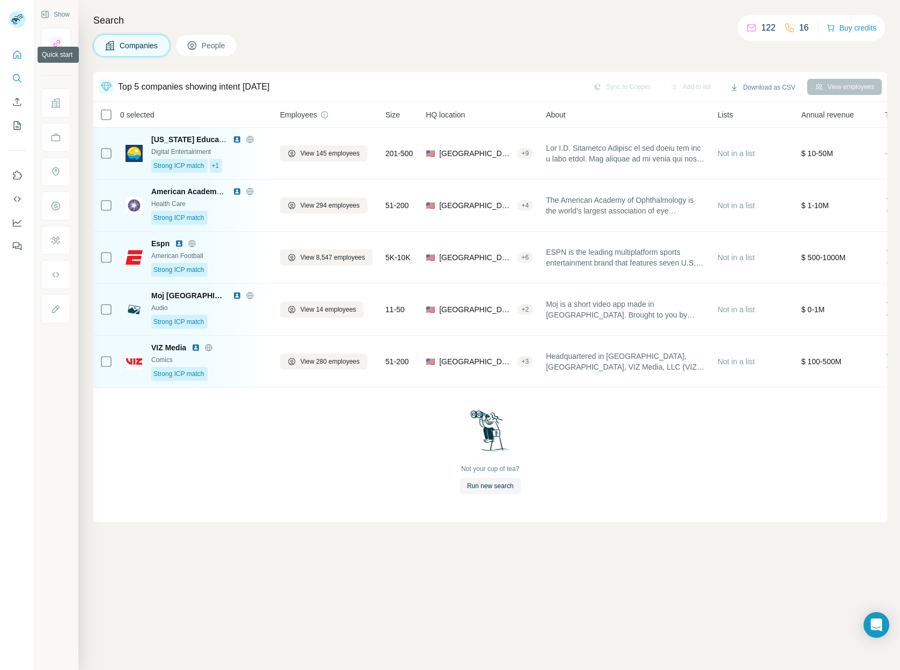
click at [21, 50] on icon "Quick start" at bounding box center [17, 54] width 11 height 11
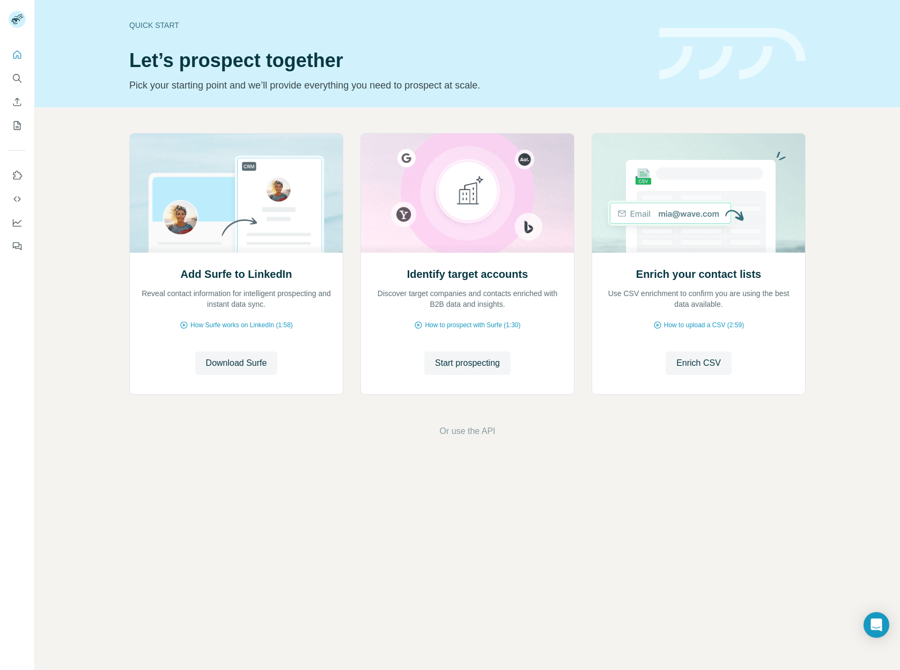
click at [779, 553] on div "Quick start Let’s prospect together Pick your starting point and we’ll provide …" at bounding box center [467, 335] width 865 height 670
click at [681, 450] on div "Add Surfe to LinkedIn Reveal contact information for intelligent prospecting an…" at bounding box center [467, 285] width 865 height 356
click at [745, 512] on div "Quick start Let’s prospect together Pick your starting point and we’ll provide …" at bounding box center [467, 335] width 865 height 670
click at [688, 509] on div "Quick start Let’s prospect together Pick your starting point and we’ll provide …" at bounding box center [467, 335] width 865 height 670
click at [712, 513] on div "Quick start Let’s prospect together Pick your starting point and we’ll provide …" at bounding box center [467, 335] width 865 height 670
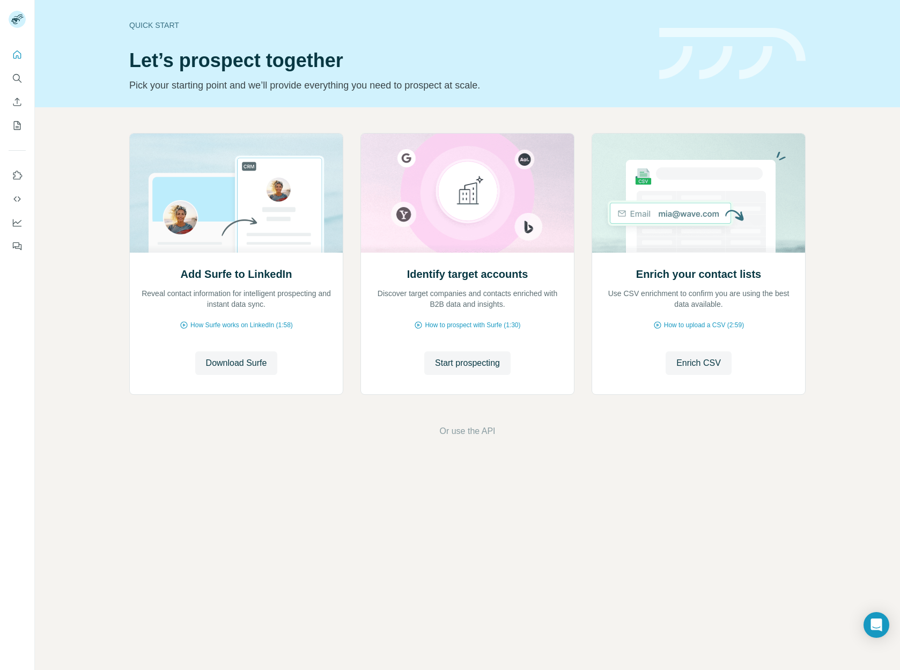
click at [697, 506] on div "Quick start Let’s prospect together Pick your starting point and we’ll provide …" at bounding box center [467, 335] width 865 height 670
click at [781, 503] on div "Quick start Let’s prospect together Pick your starting point and we’ll provide …" at bounding box center [467, 335] width 865 height 670
click at [18, 73] on icon "Search" at bounding box center [17, 78] width 11 height 11
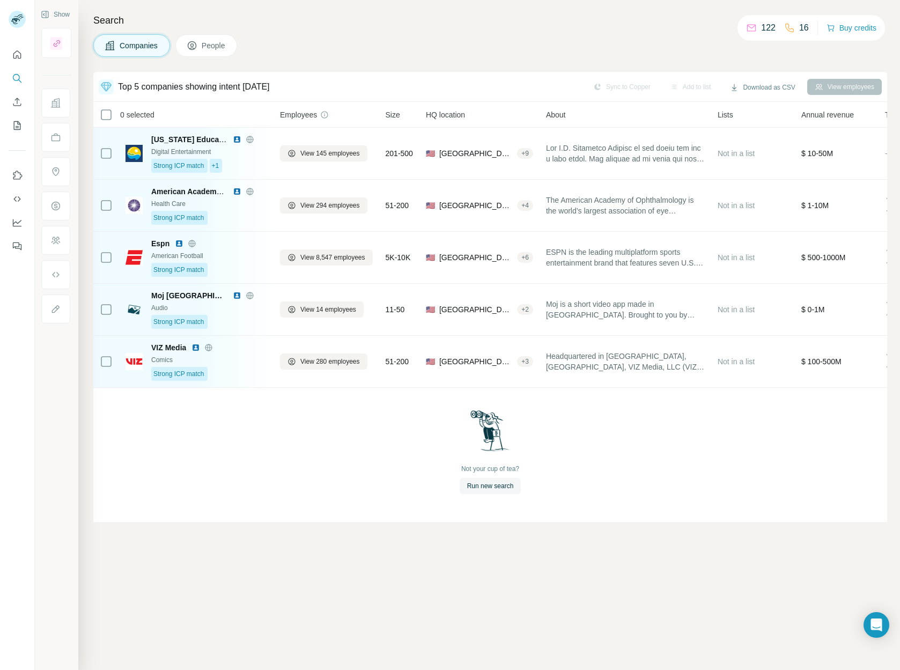
click at [726, 565] on div "Top 5 companies showing intent today Sync to Copper Add to list Download as CSV…" at bounding box center [490, 371] width 794 height 598
click at [715, 575] on div "Top 5 companies showing intent today Sync to Copper Add to list Download as CSV…" at bounding box center [490, 371] width 794 height 598
click at [485, 461] on div "Not your cup of tea? Run new search" at bounding box center [490, 452] width 794 height 128
click at [13, 51] on icon "Quick start" at bounding box center [17, 54] width 11 height 11
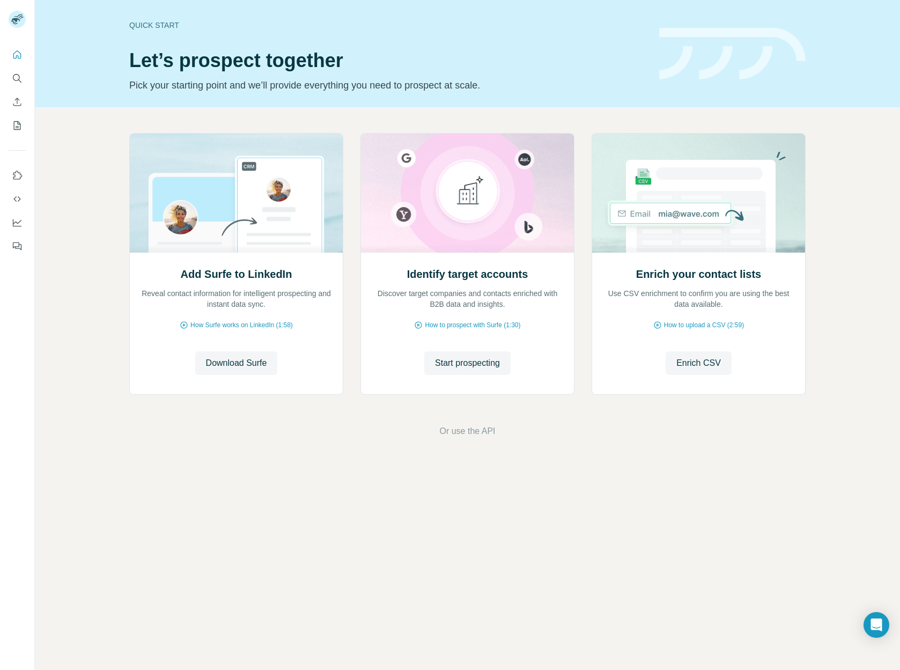
click at [710, 475] on div "Quick start Let’s prospect together Pick your starting point and we’ll provide …" at bounding box center [467, 335] width 865 height 670
click at [20, 73] on icon "Search" at bounding box center [17, 78] width 11 height 11
click at [13, 76] on icon "Search" at bounding box center [16, 77] width 7 height 7
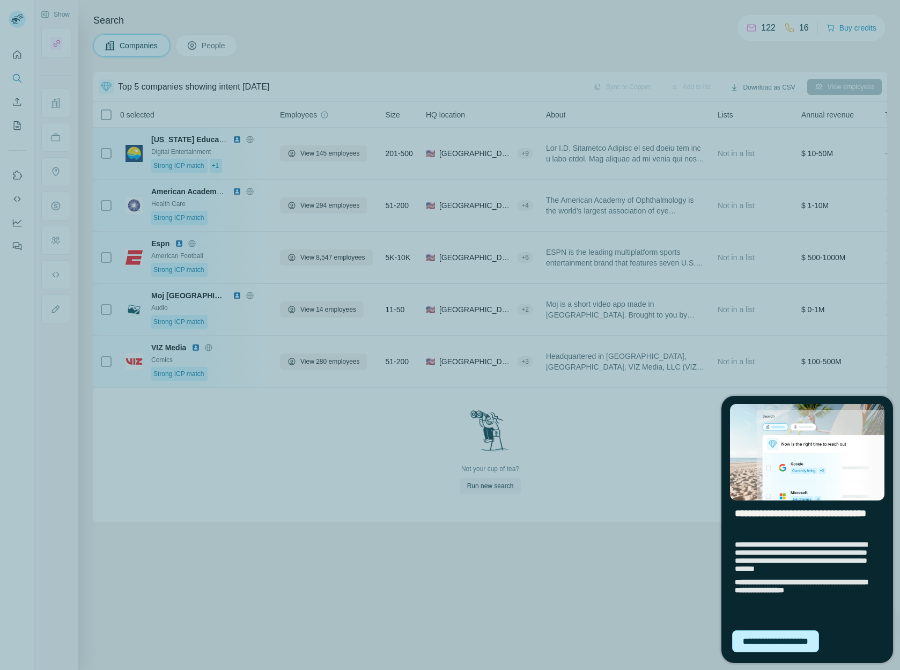
click at [789, 645] on div "**********" at bounding box center [775, 641] width 87 height 22
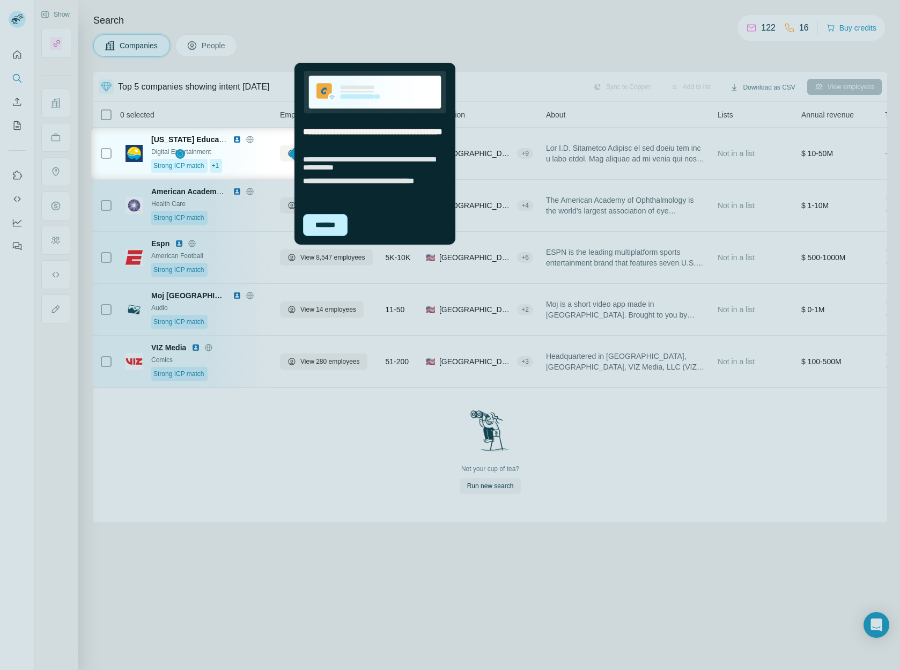
click at [326, 221] on div "*******" at bounding box center [325, 225] width 45 height 22
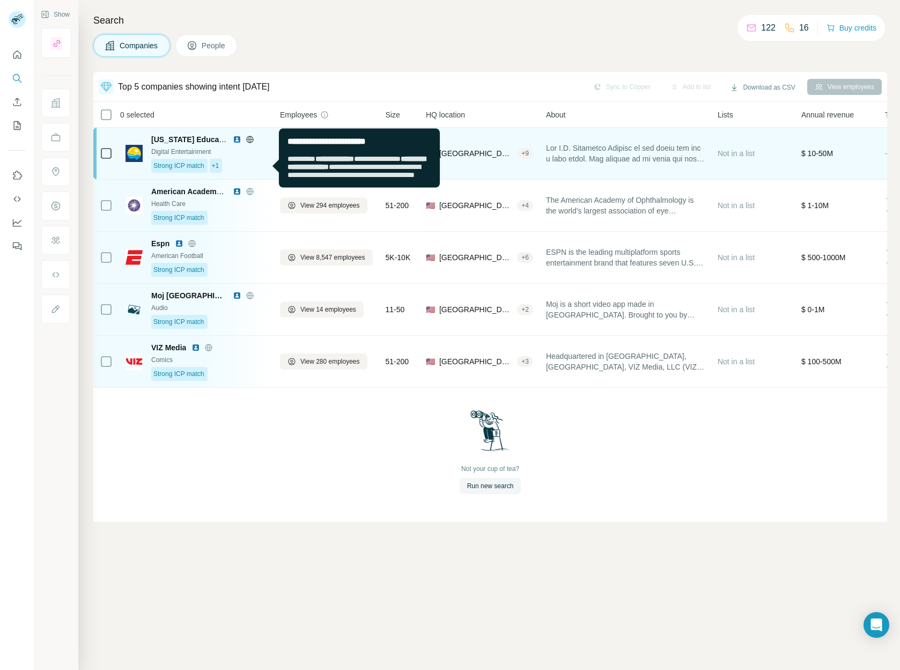
click at [244, 161] on div "Strong ICP match +1" at bounding box center [209, 166] width 116 height 14
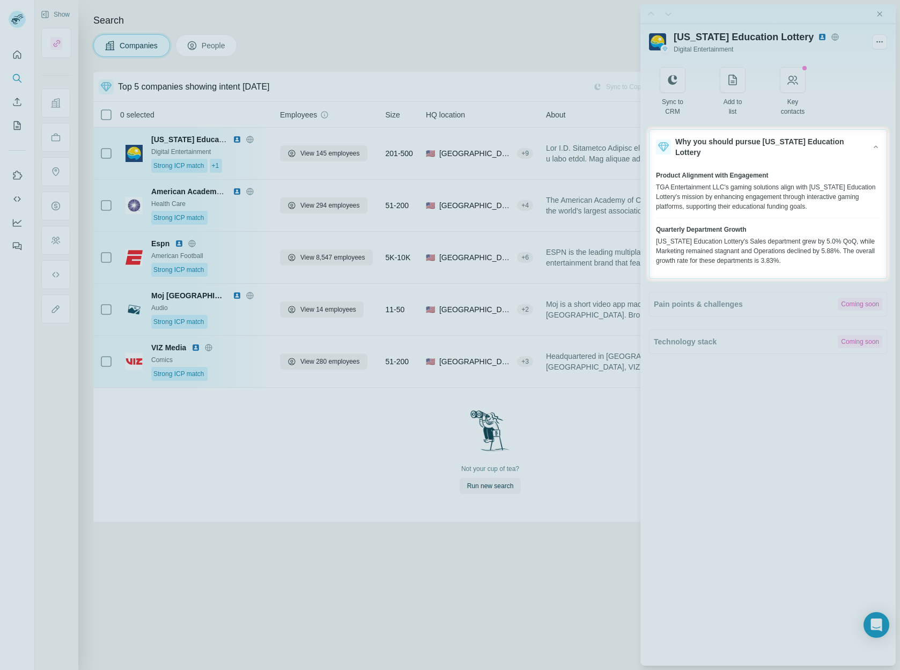
click at [720, 179] on span "Product Alignment with Engagement" at bounding box center [712, 176] width 113 height 10
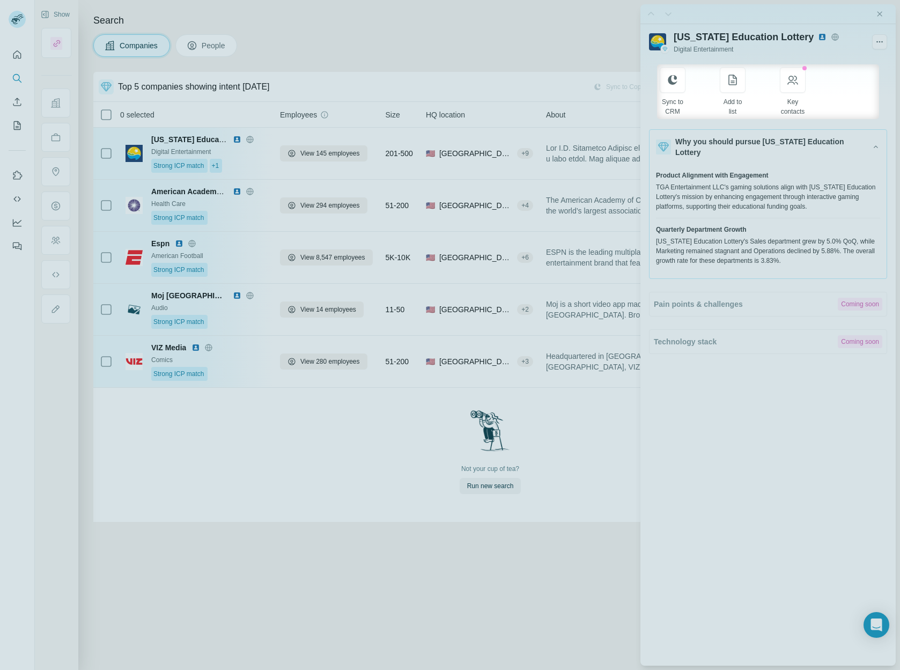
click at [856, 92] on div "Sync to CRM Add to list Coming soon Key contacts" at bounding box center [768, 91] width 217 height 49
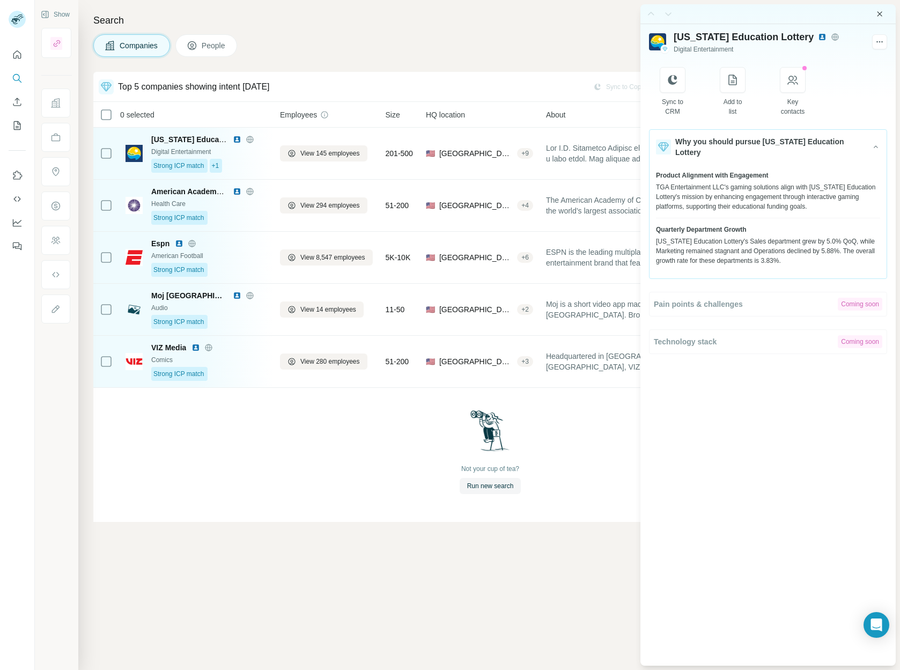
click at [878, 11] on icon "Close side panel" at bounding box center [879, 14] width 9 height 9
